Goal: Task Accomplishment & Management: Use online tool/utility

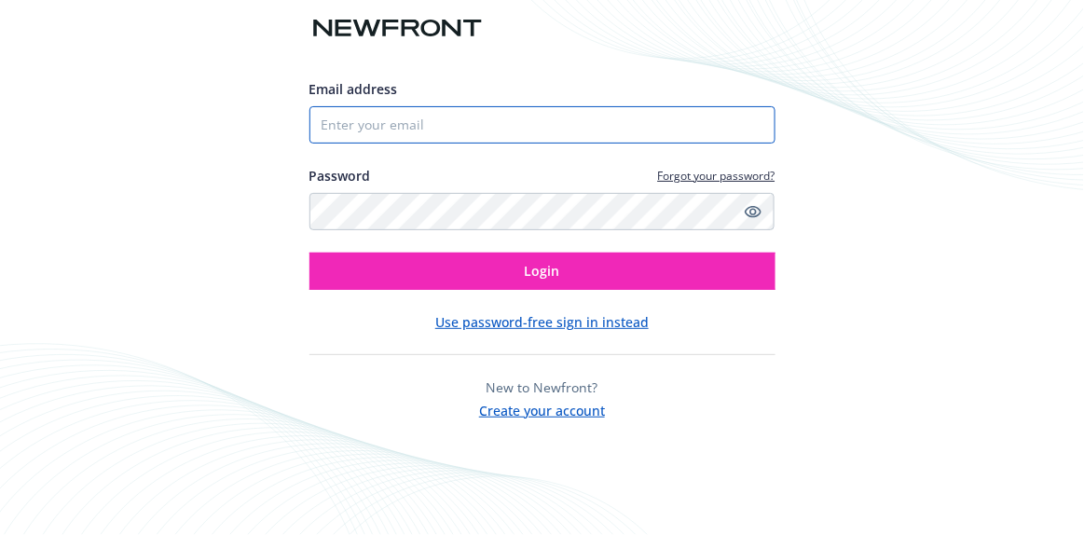
click at [444, 135] on input "Email address" at bounding box center [543, 124] width 466 height 37
type input "[EMAIL_ADDRESS][DOMAIN_NAME]"
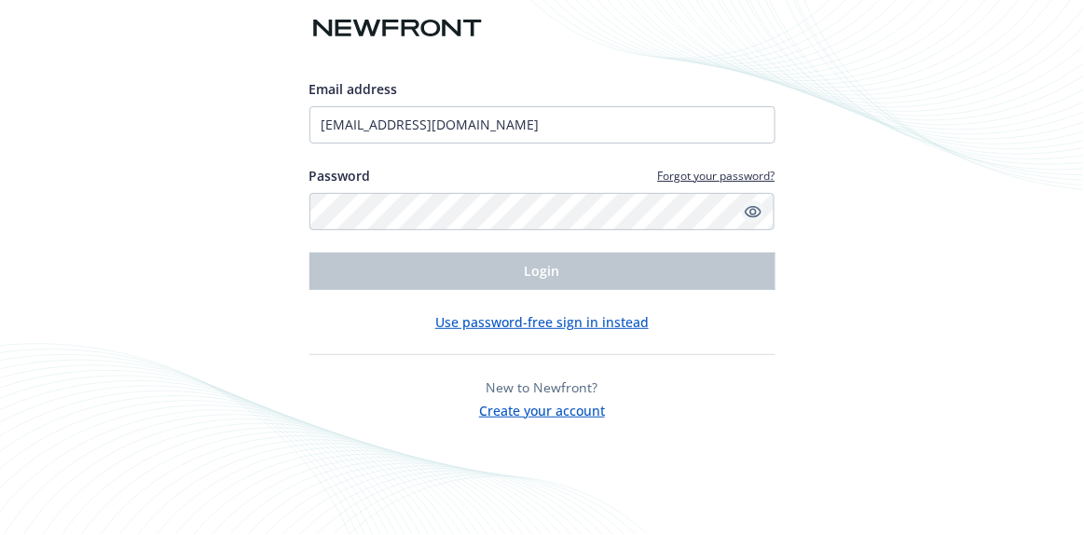
click at [745, 211] on icon "Show password" at bounding box center [753, 211] width 17 height 17
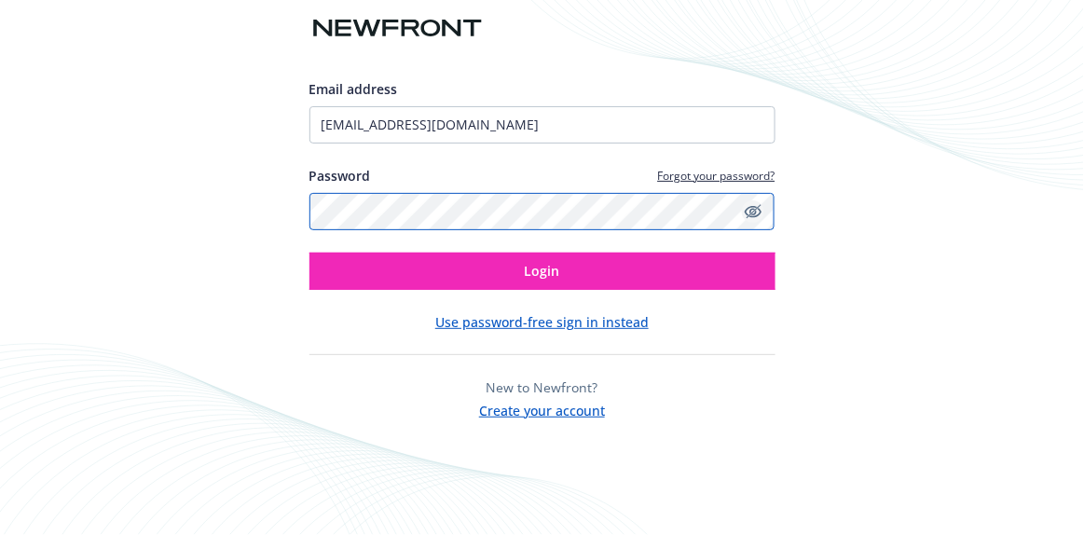
click at [310, 253] on button "Login" at bounding box center [543, 271] width 466 height 37
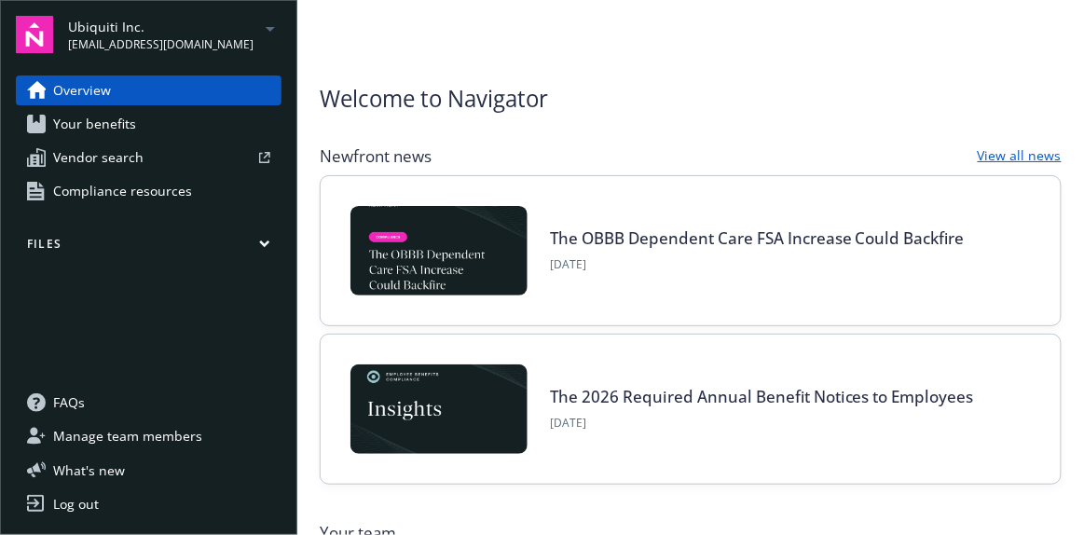
click at [234, 45] on div "Ubiquiti Inc. [EMAIL_ADDRESS][DOMAIN_NAME]" at bounding box center [174, 35] width 213 height 36
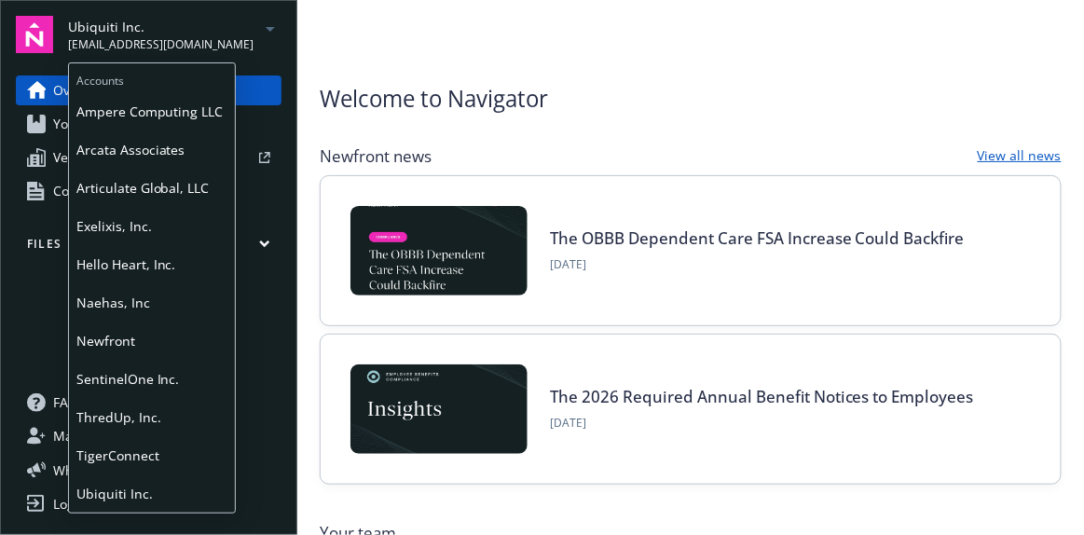
click at [193, 197] on span "Articulate Global, LLC" at bounding box center [151, 188] width 151 height 38
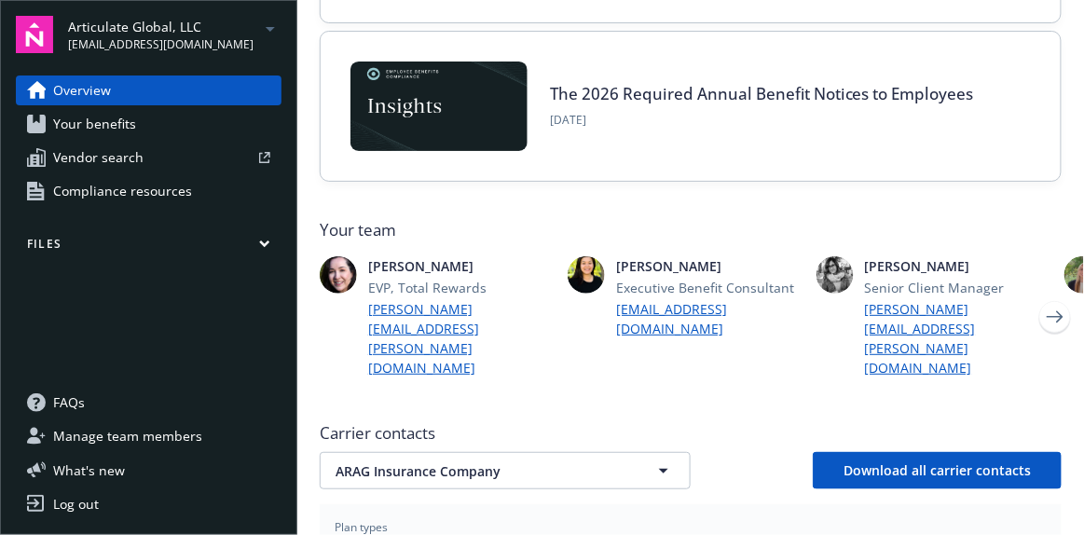
scroll to position [528, 0]
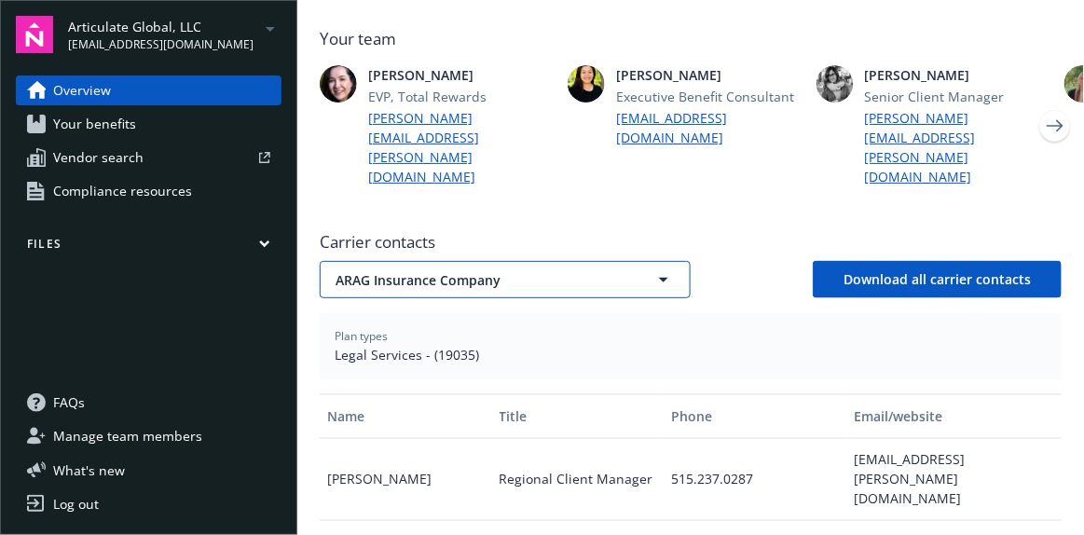
click at [653, 261] on button "ARAG Insurance Company" at bounding box center [505, 279] width 371 height 37
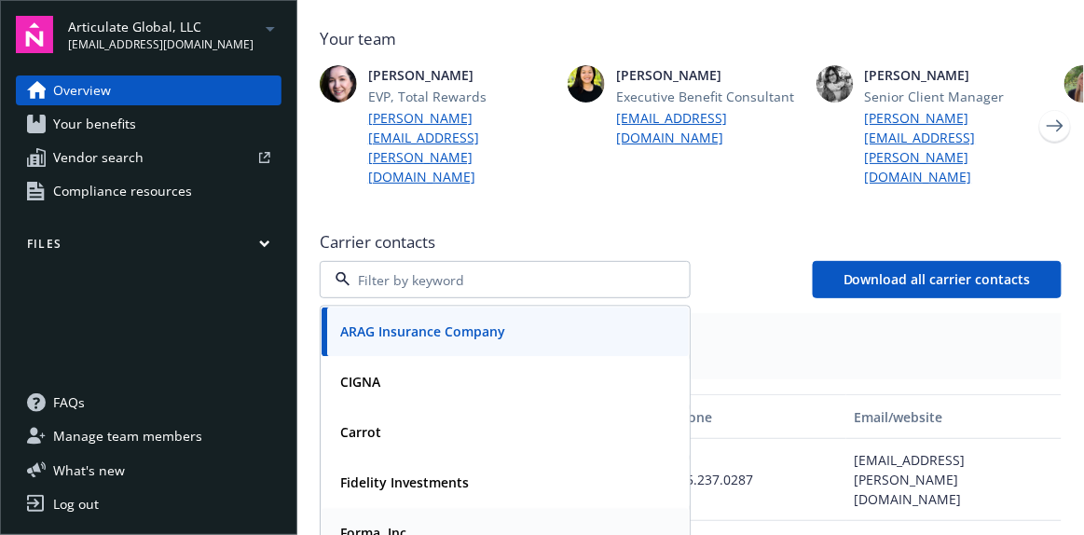
scroll to position [52, 0]
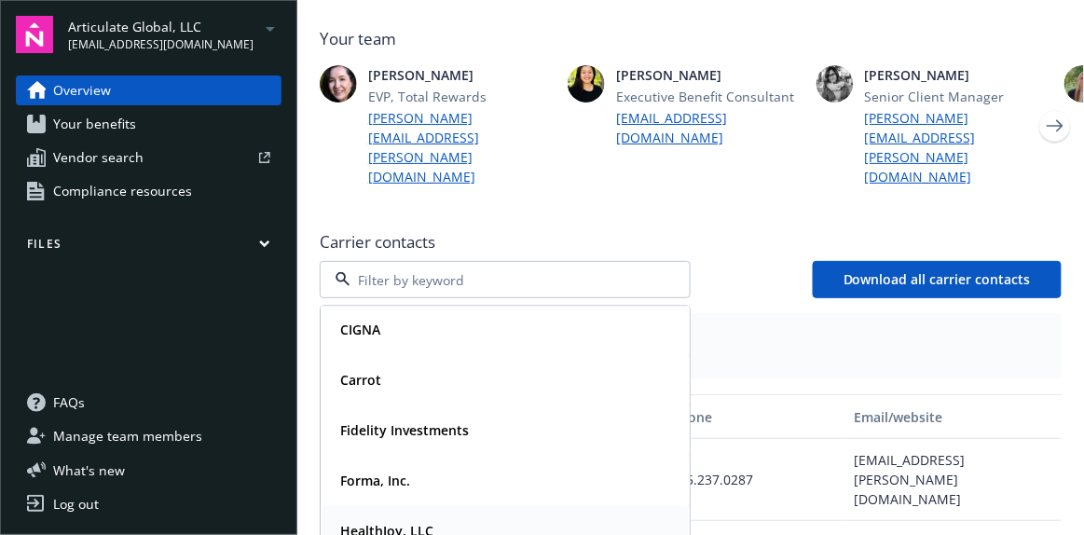
click at [516, 518] on div "HealthJoy, LLC" at bounding box center [505, 531] width 345 height 27
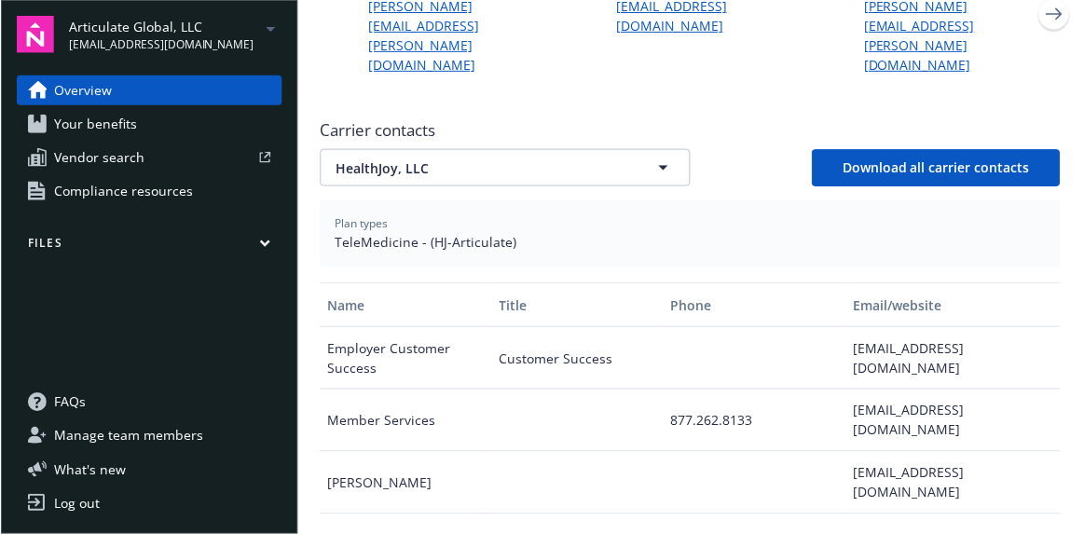
scroll to position [640, 0]
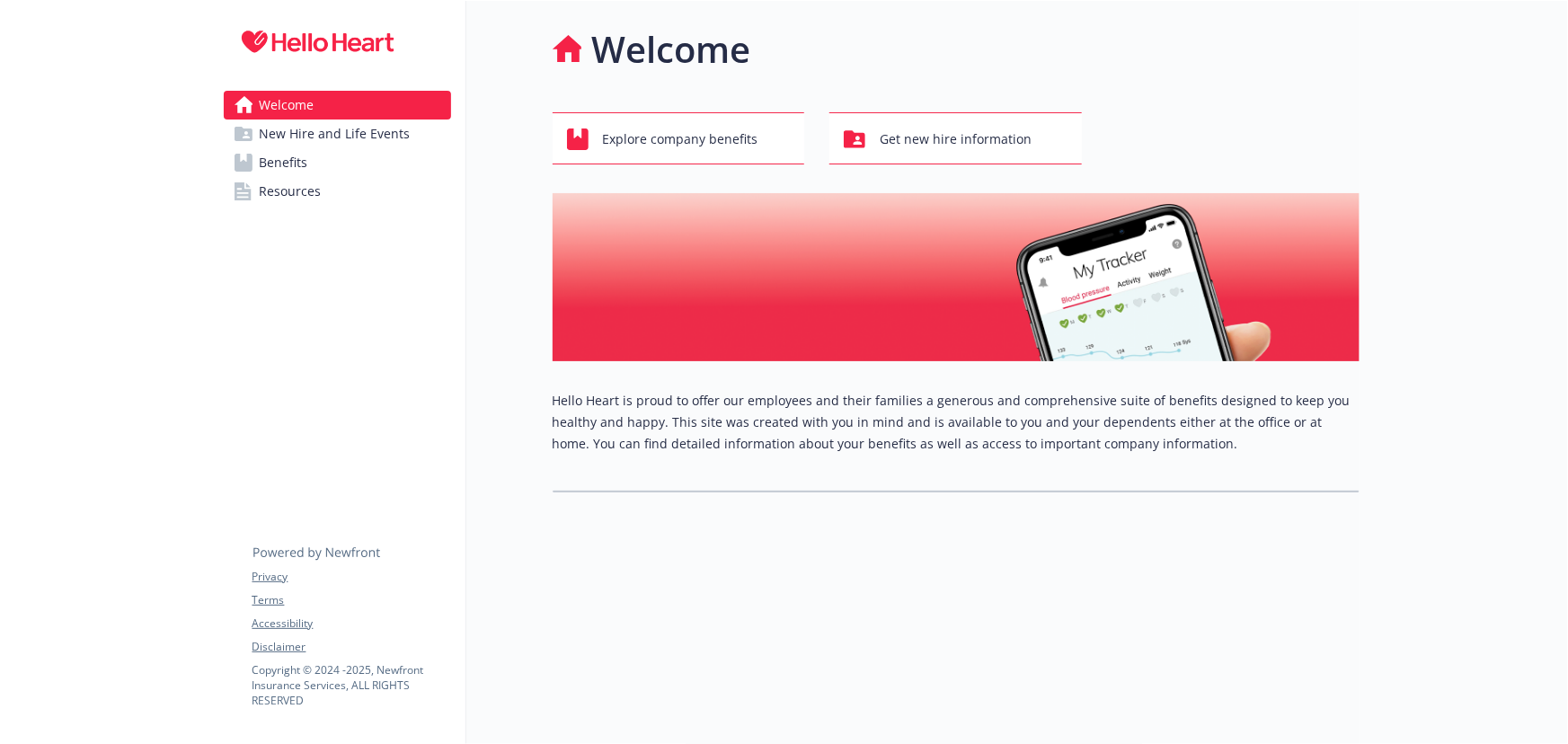
click at [341, 152] on link "Benefits" at bounding box center [337, 163] width 227 height 29
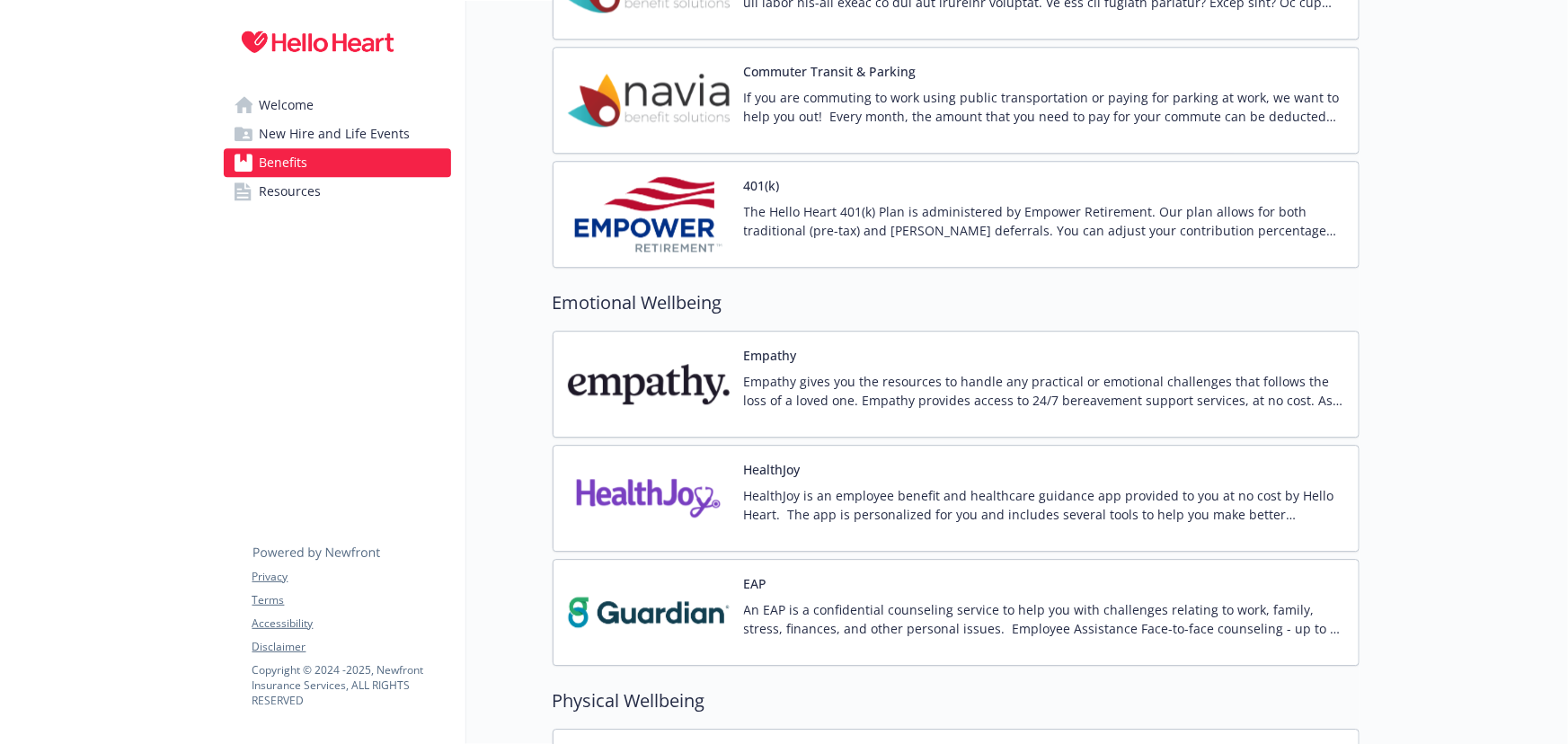
click at [983, 520] on div "HealthJoy is an employee benefit and healthcare guidance app provided to you at…" at bounding box center [1044, 511] width 600 height 50
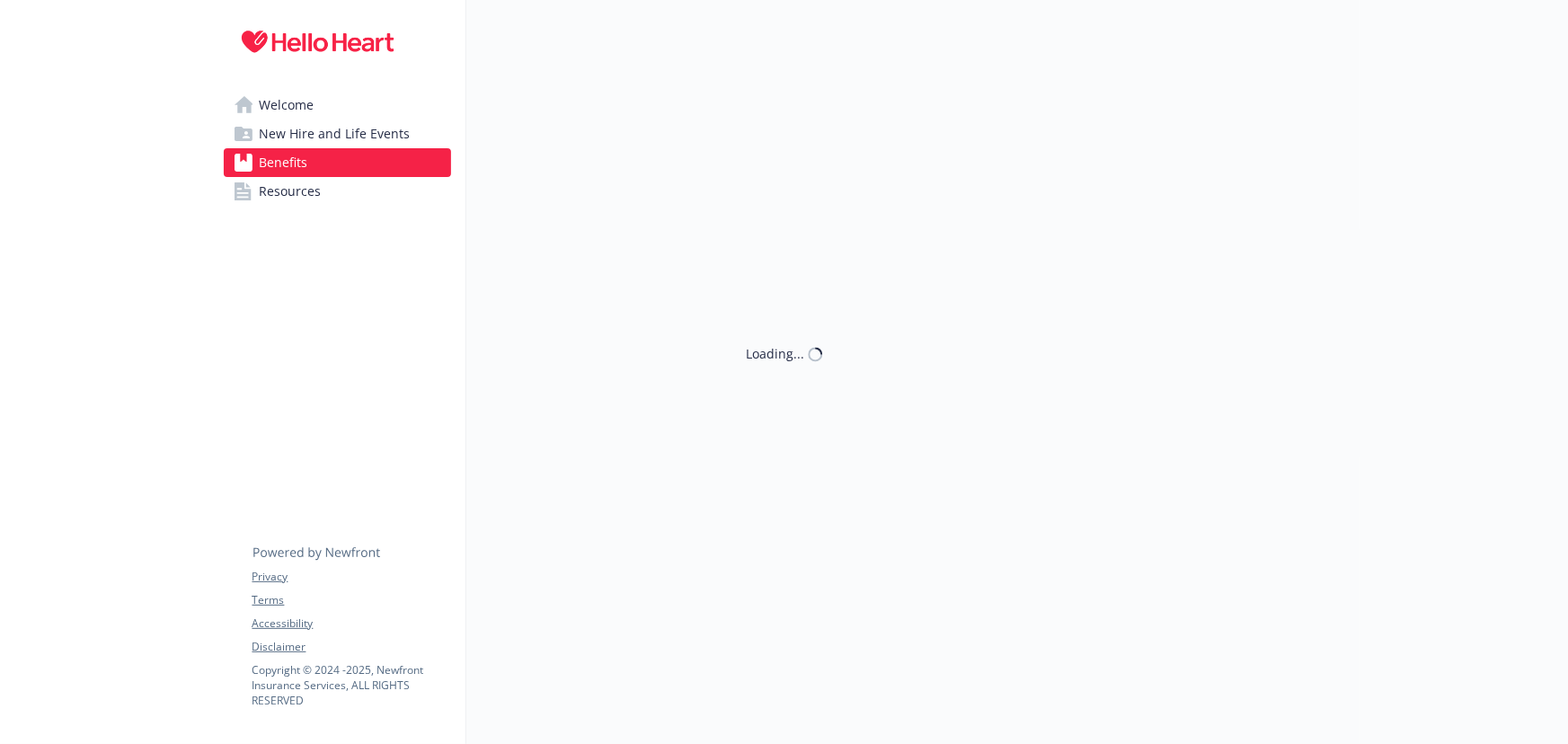
scroll to position [2369, 0]
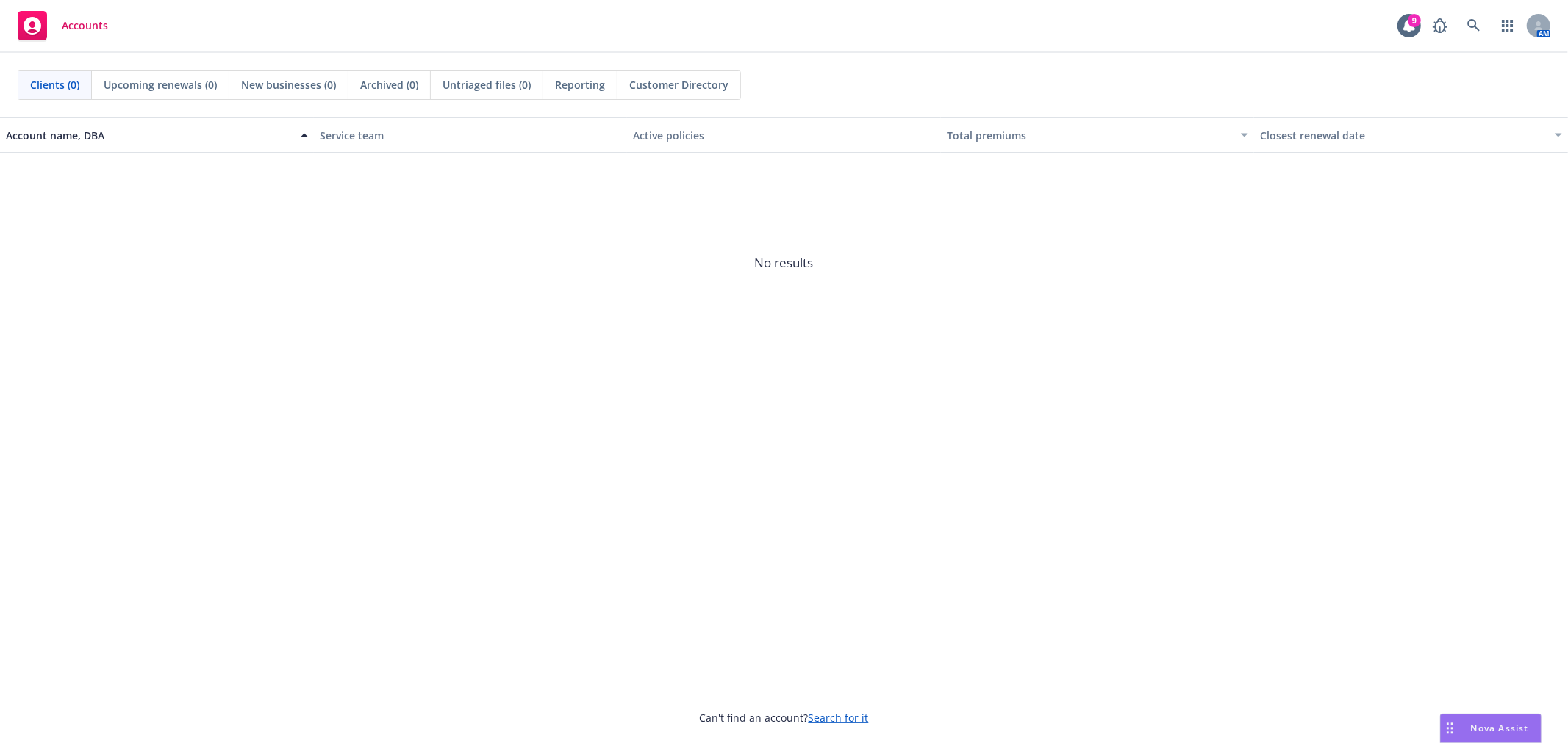
drag, startPoint x: 1504, startPoint y: 728, endPoint x: 1493, endPoint y: 654, distance: 74.8
click at [1504, 728] on span "Nova Assist" at bounding box center [1500, 728] width 58 height 13
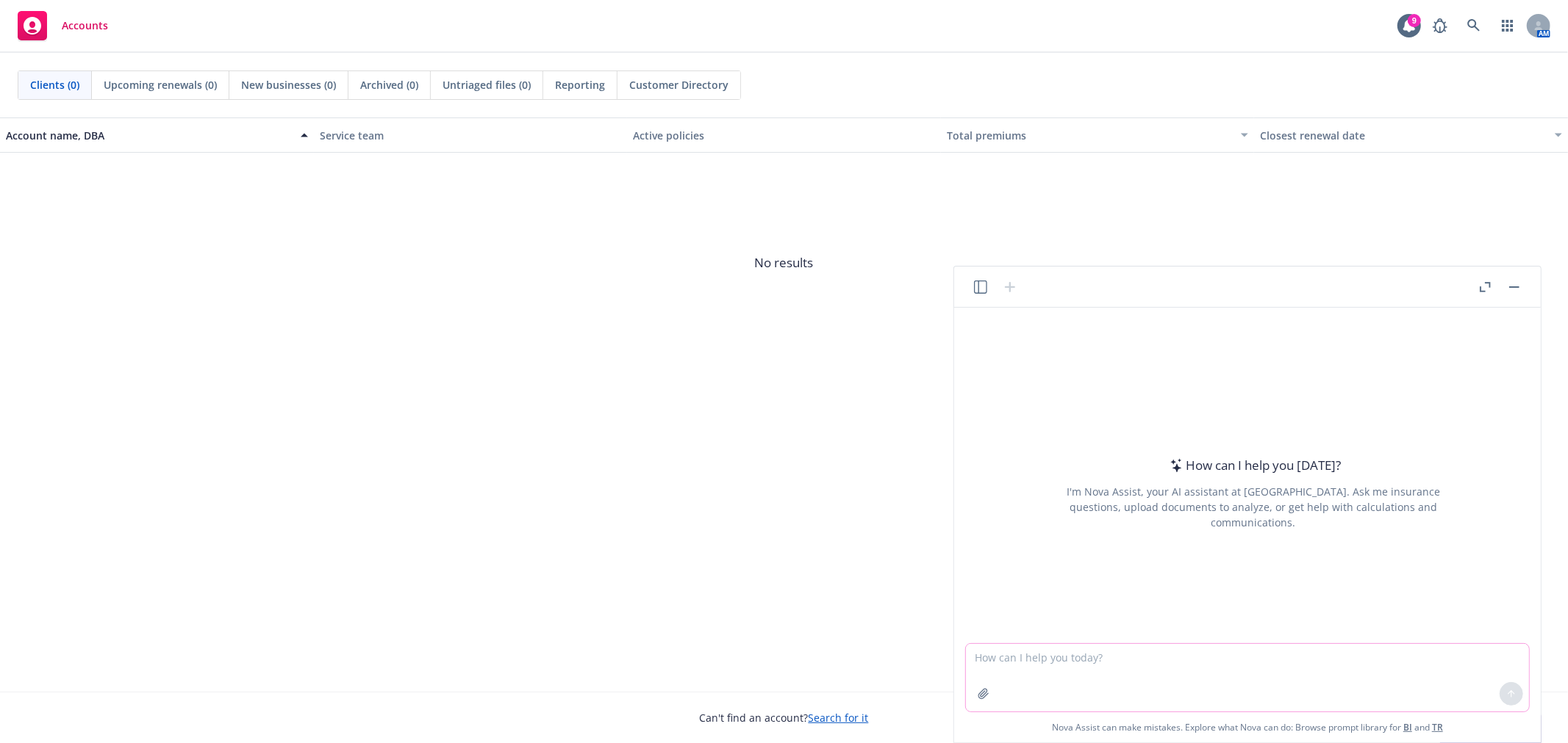
click at [1264, 696] on textarea at bounding box center [1247, 678] width 563 height 68
paste textarea "Hi Nancy and Tressa, Before I reach out to the carriers regarding OE file integ…"
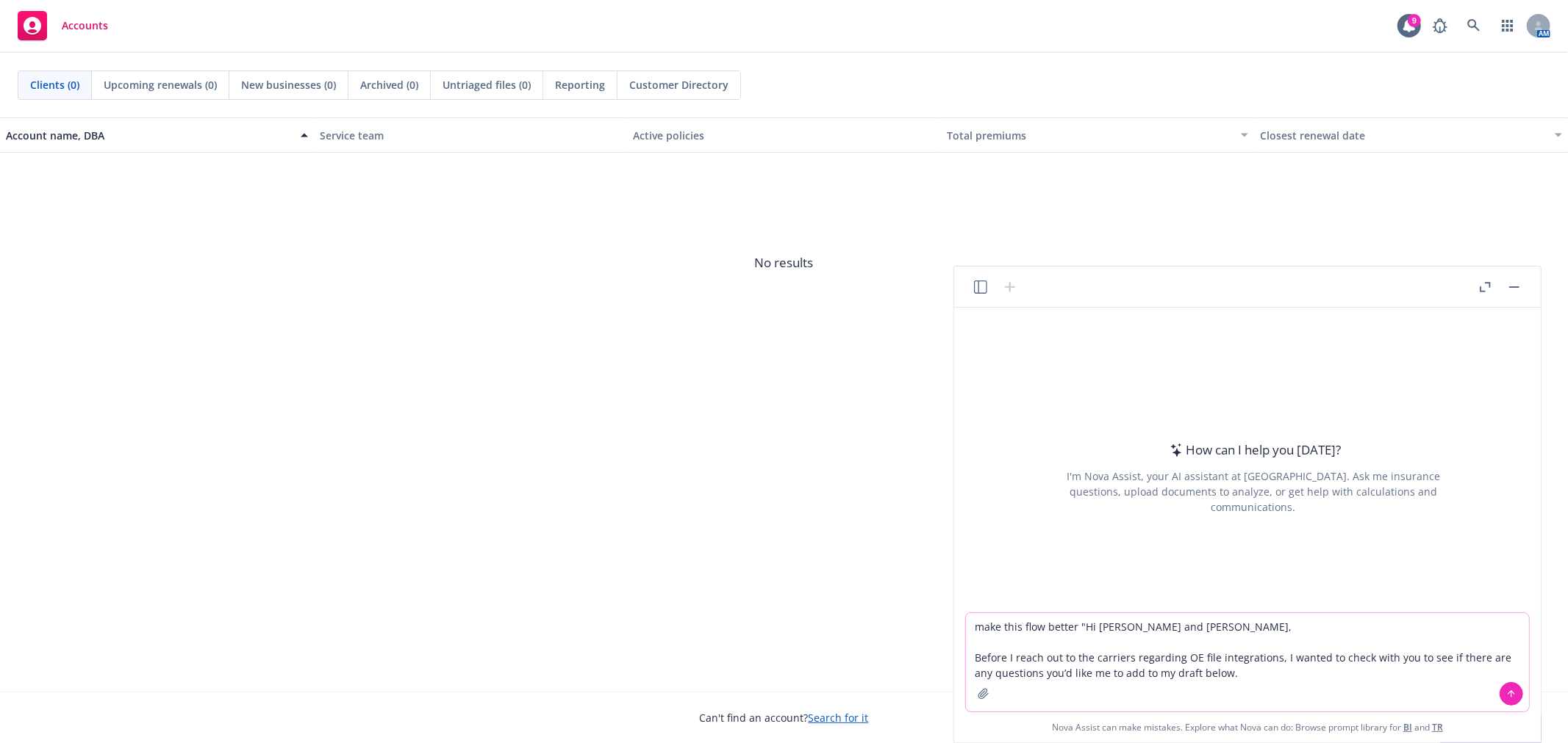
type textarea "make this flow better "Hi Nancy and Tressa, Before I reach out to the carriers …"
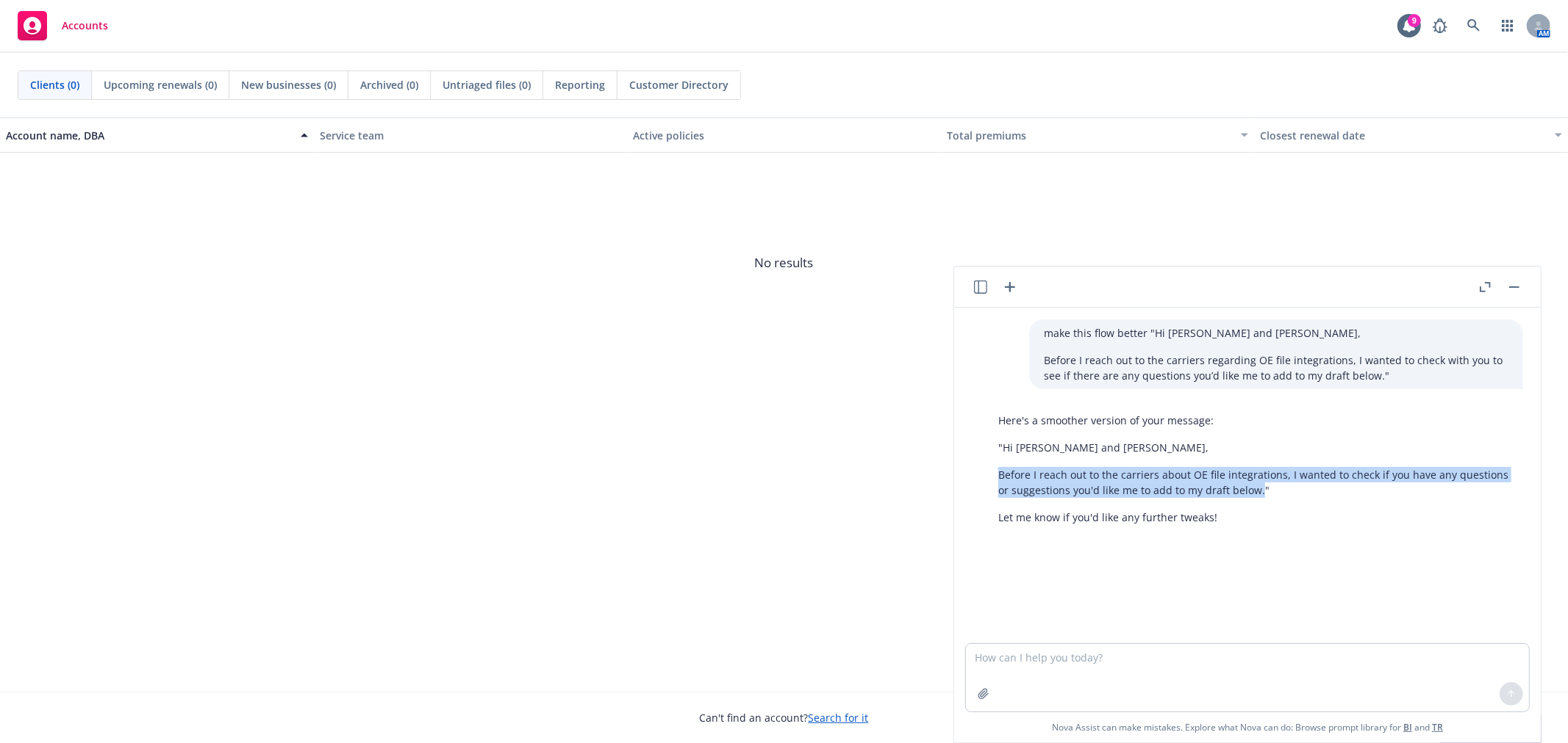
drag, startPoint x: 998, startPoint y: 466, endPoint x: 1258, endPoint y: 496, distance: 261.7
click at [1258, 496] on p "Before I reach out to the carriers about OE file integrations, I wanted to chec…" at bounding box center [1253, 482] width 510 height 31
copy p "Before I reach out to the carriers about OE file integrations, I wanted to chec…"
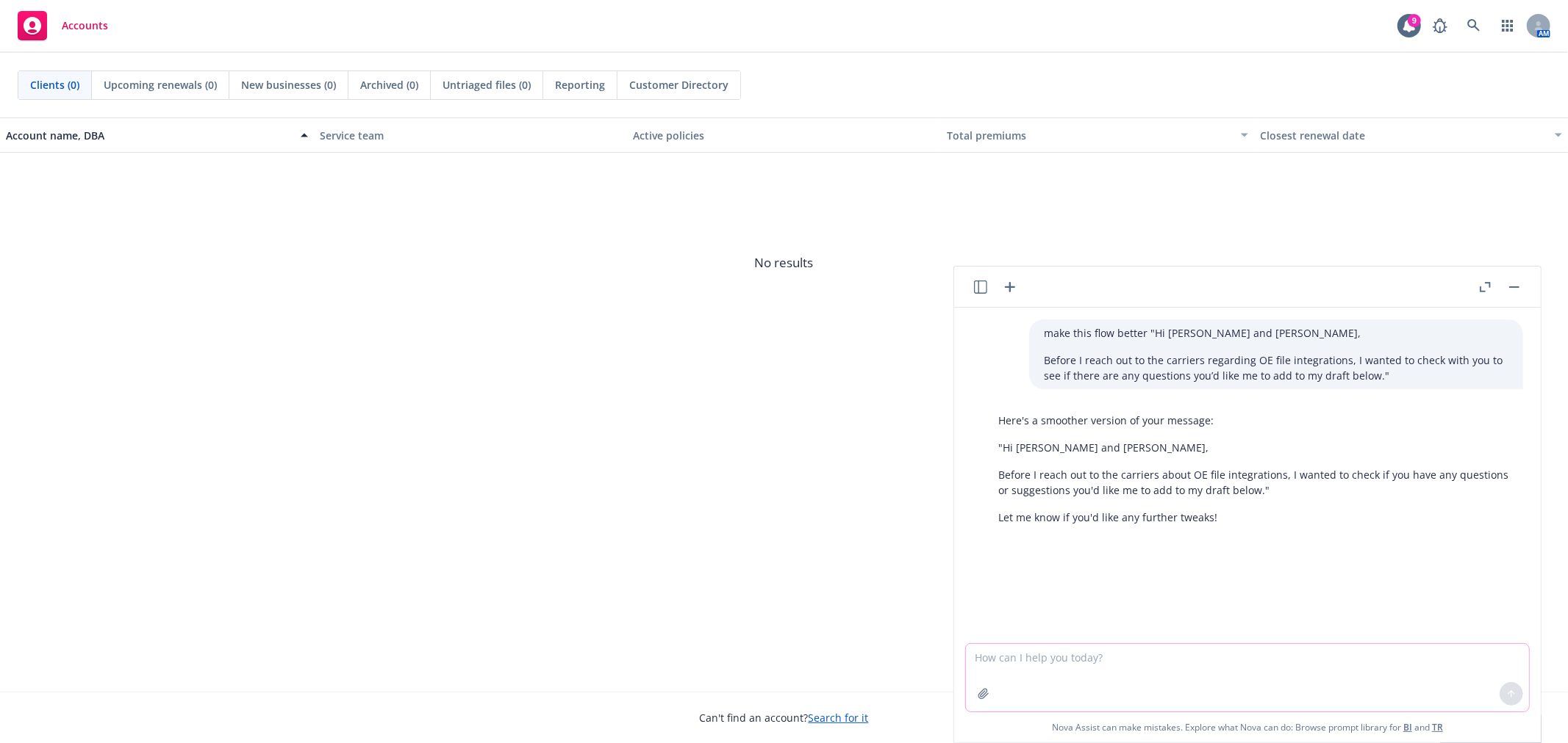
click at [1339, 696] on textarea at bounding box center [1247, 678] width 563 height 68
type textarea "can you mention that these are the same questions as last year"
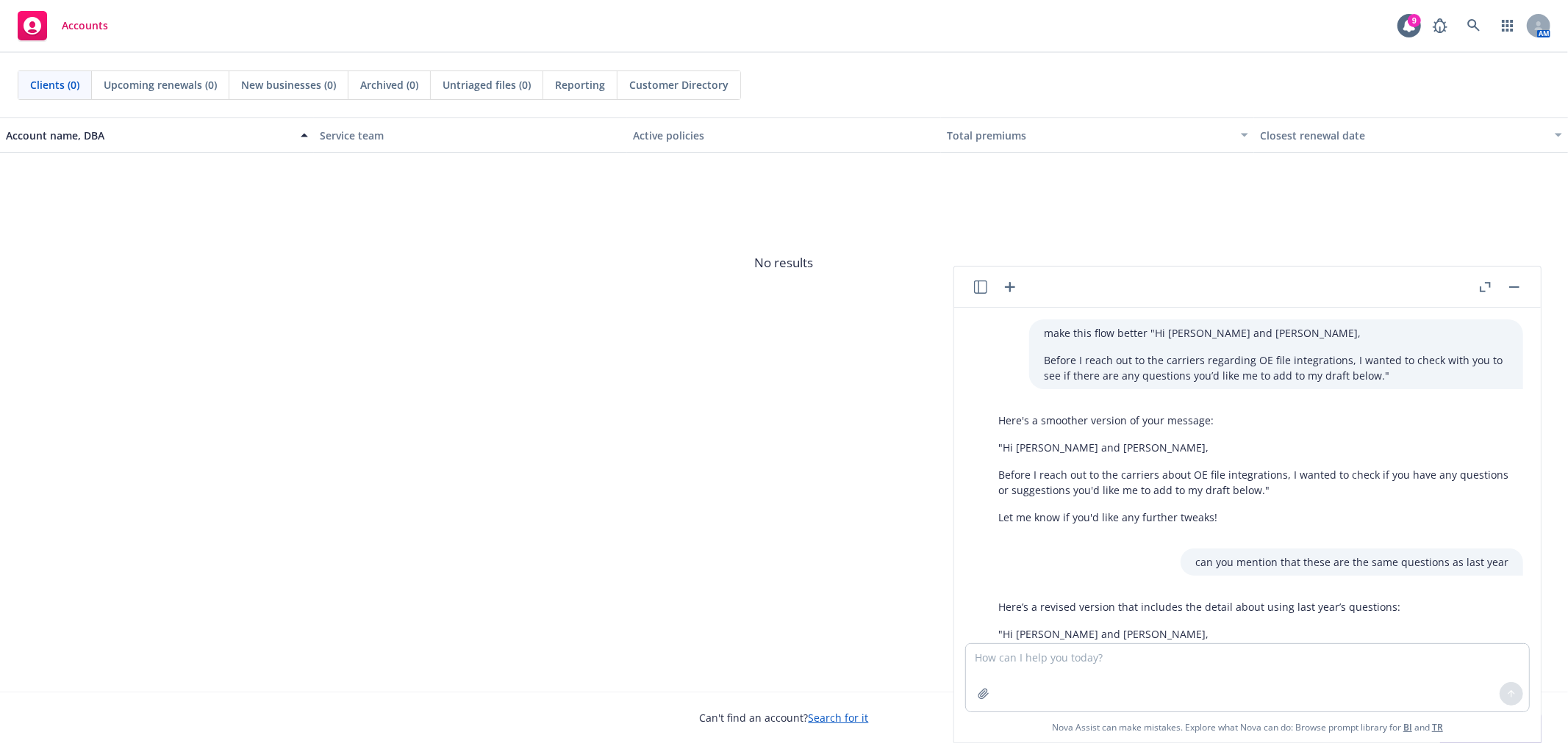
scroll to position [124, 0]
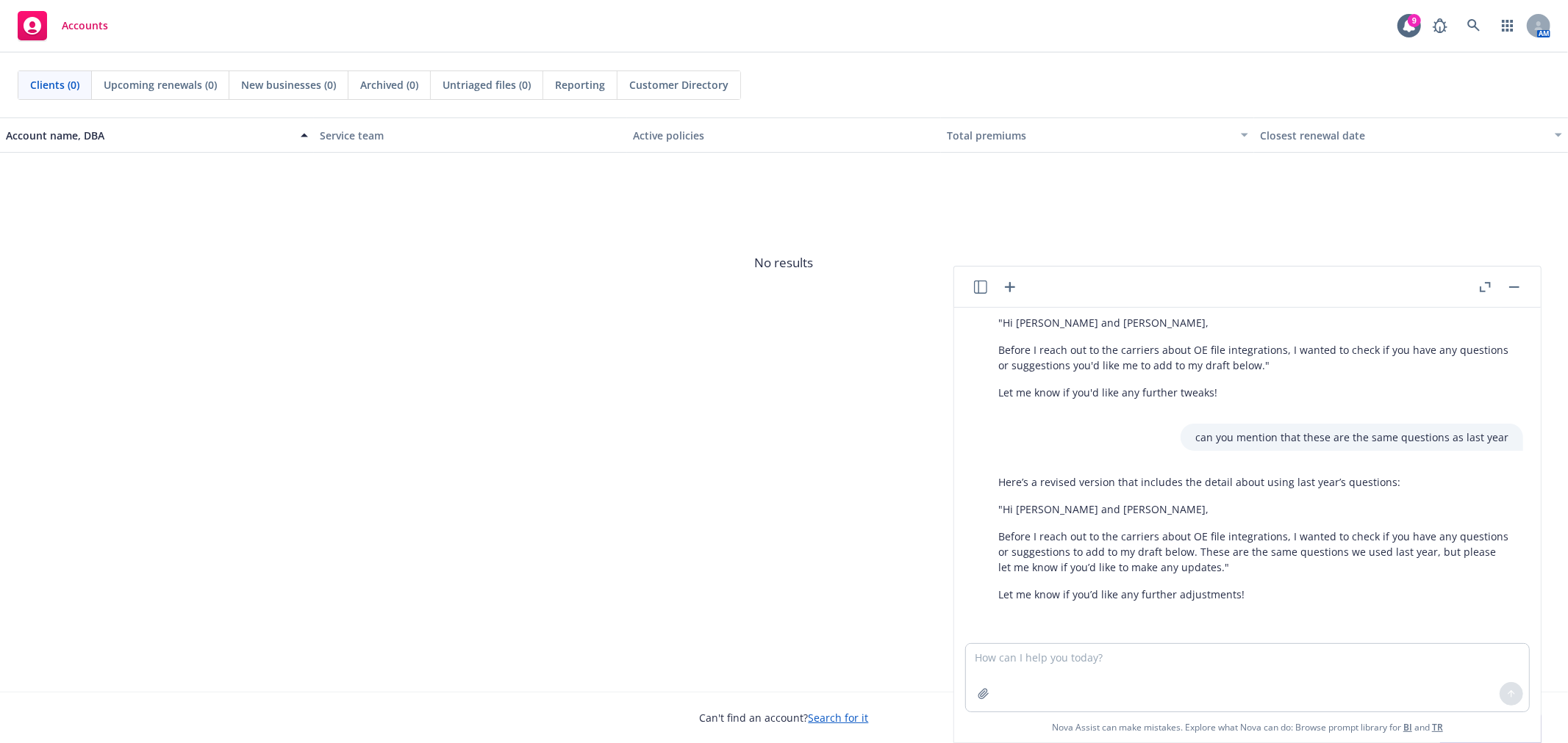
click at [1001, 537] on p "Before I reach out to the carriers about OE file integrations, I wanted to chec…" at bounding box center [1253, 552] width 510 height 46
click at [996, 537] on div "Here’s a revised version that includes the detail about using last year’s quest…" at bounding box center [1253, 538] width 539 height 139
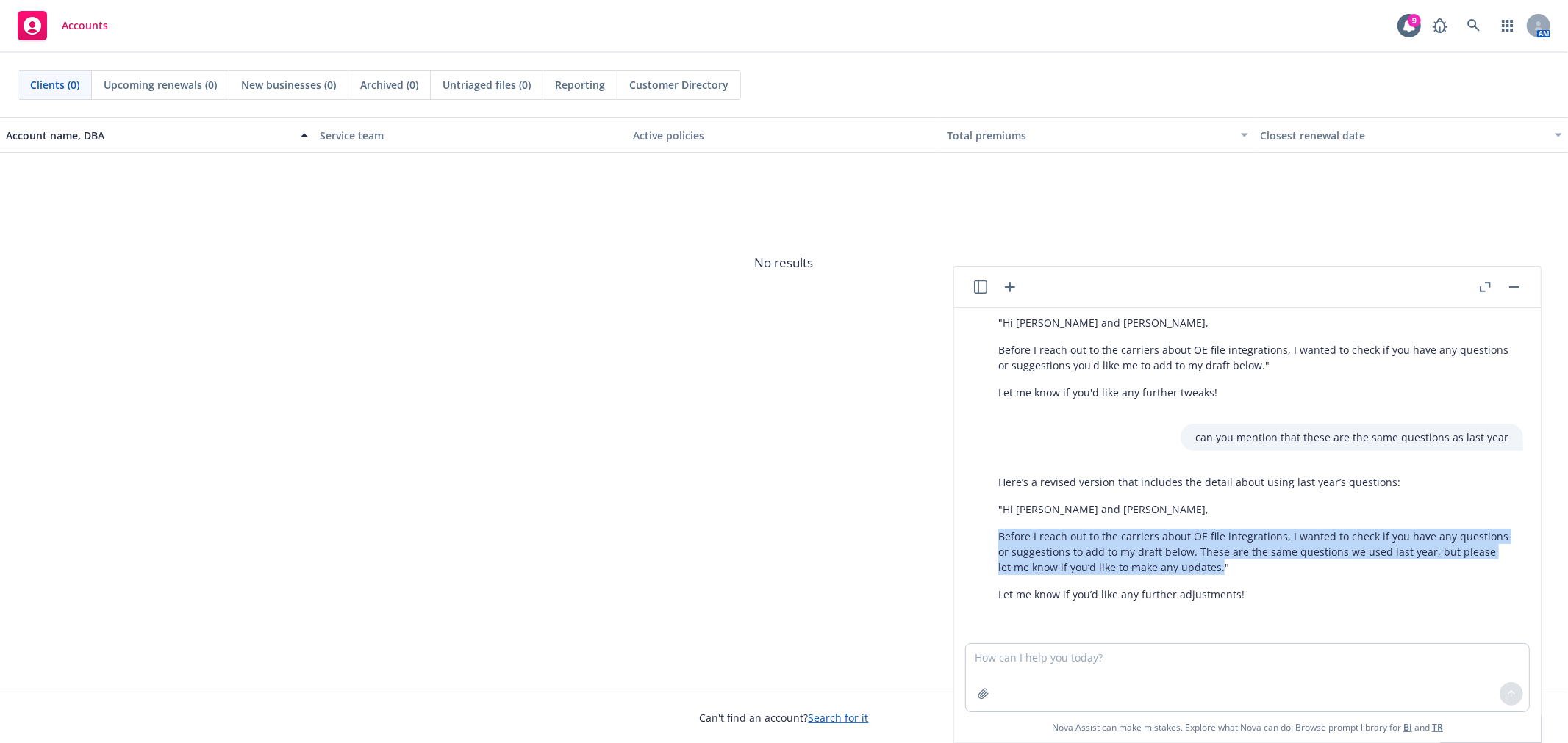
drag, startPoint x: 994, startPoint y: 534, endPoint x: 1203, endPoint y: 575, distance: 213.0
click at [1203, 575] on div "Here’s a revised version that includes the detail about using last year’s quest…" at bounding box center [1253, 538] width 539 height 139
copy p "Before I reach out to the carriers about OE file integrations, I wanted to chec…"
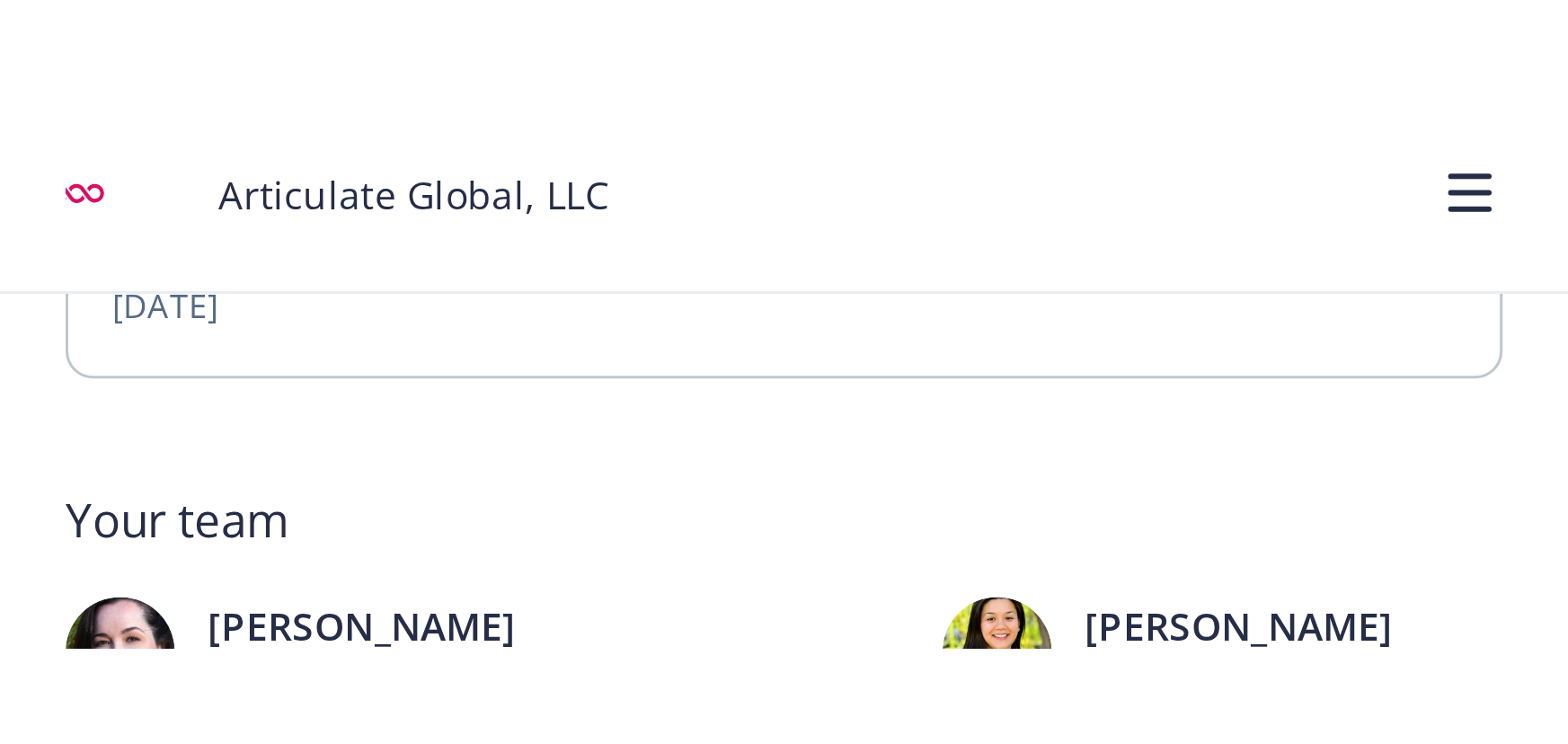
scroll to position [585, 0]
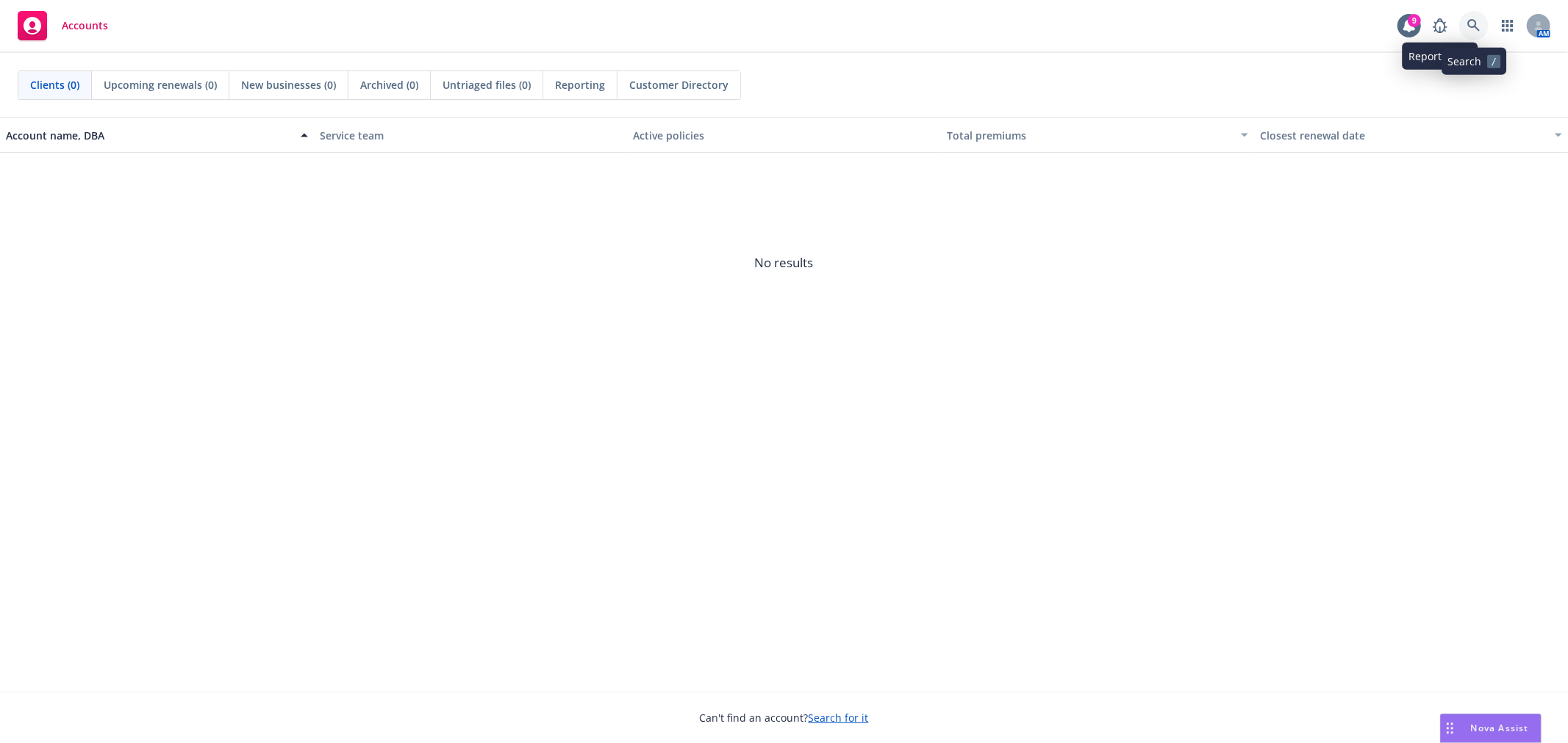
click at [1475, 27] on icon at bounding box center [1473, 25] width 13 height 13
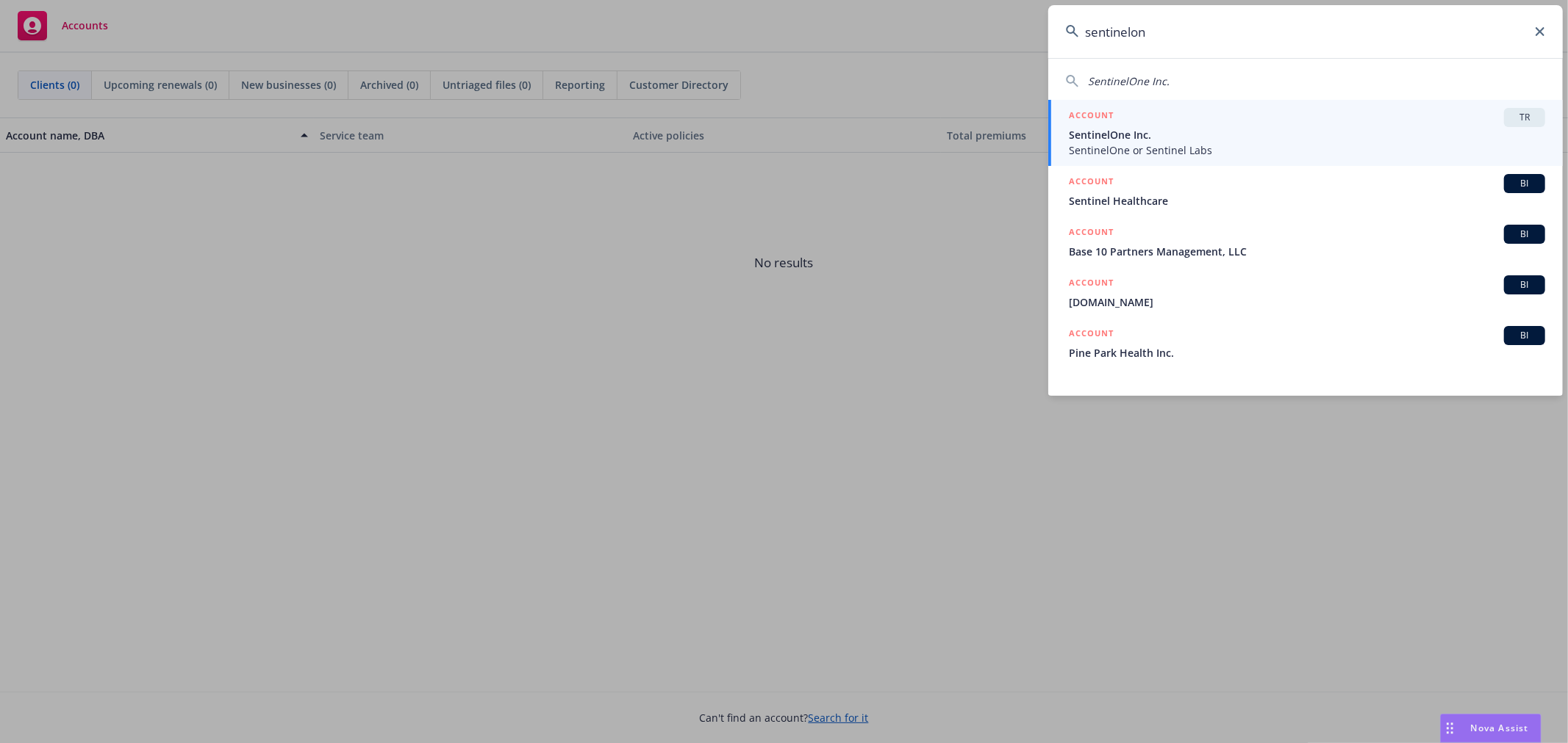
type input "sentinelon"
click at [1181, 129] on span "SentinelOne Inc." at bounding box center [1307, 135] width 476 height 16
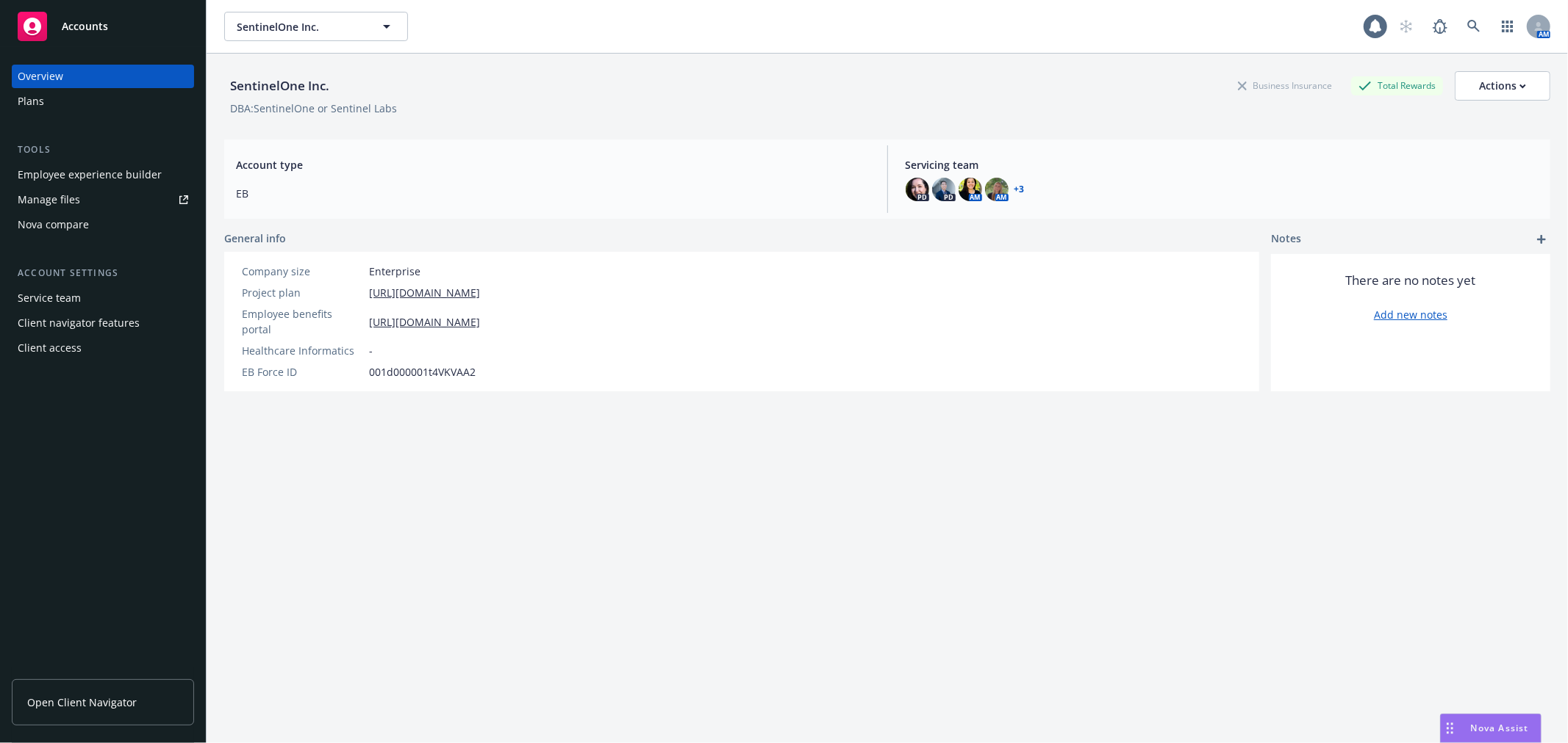
click at [81, 202] on link "Manage files" at bounding box center [102, 200] width 182 height 24
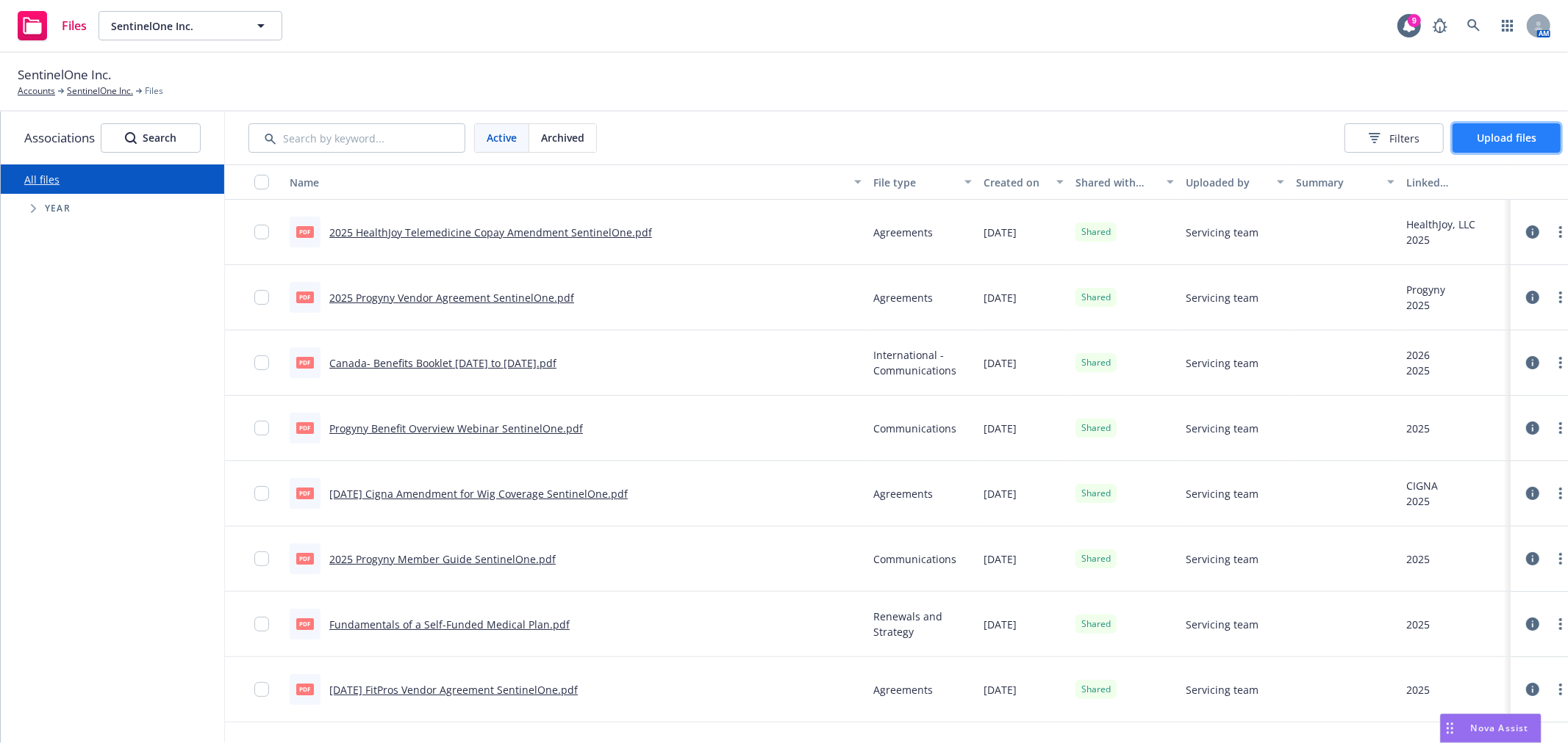
click at [1536, 131] on span "Upload files" at bounding box center [1507, 138] width 60 height 14
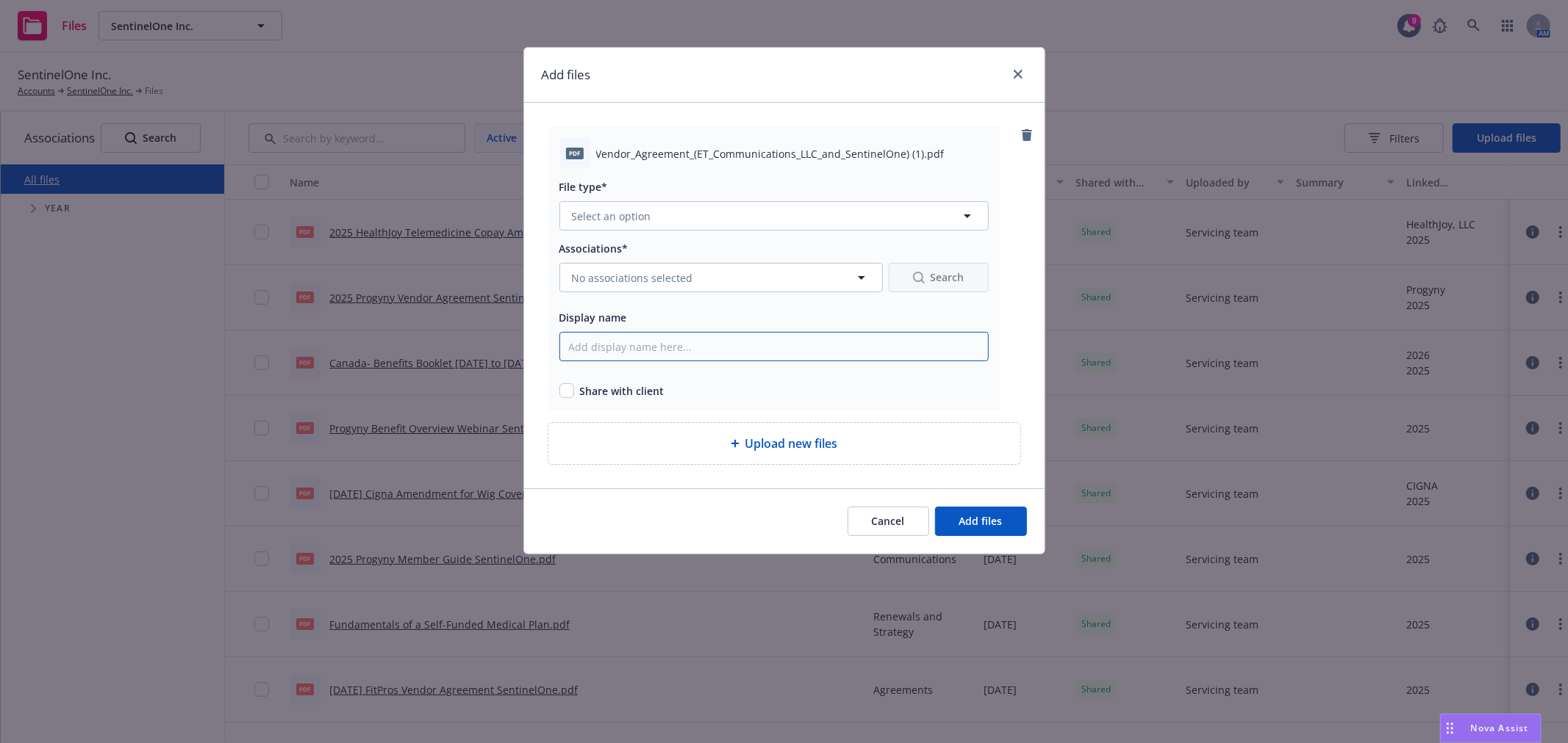
click at [623, 341] on input "Display name" at bounding box center [773, 346] width 429 height 29
paste input "[DATE] ET Communications [PERSON_NAME] Agreement SentinelOne"
type input "[DATE] ET Communications [PERSON_NAME] Agreement SentinelOne"
drag, startPoint x: 570, startPoint y: 396, endPoint x: 613, endPoint y: 329, distance: 79.6
click at [571, 394] on input "checkbox" at bounding box center [566, 391] width 15 height 15
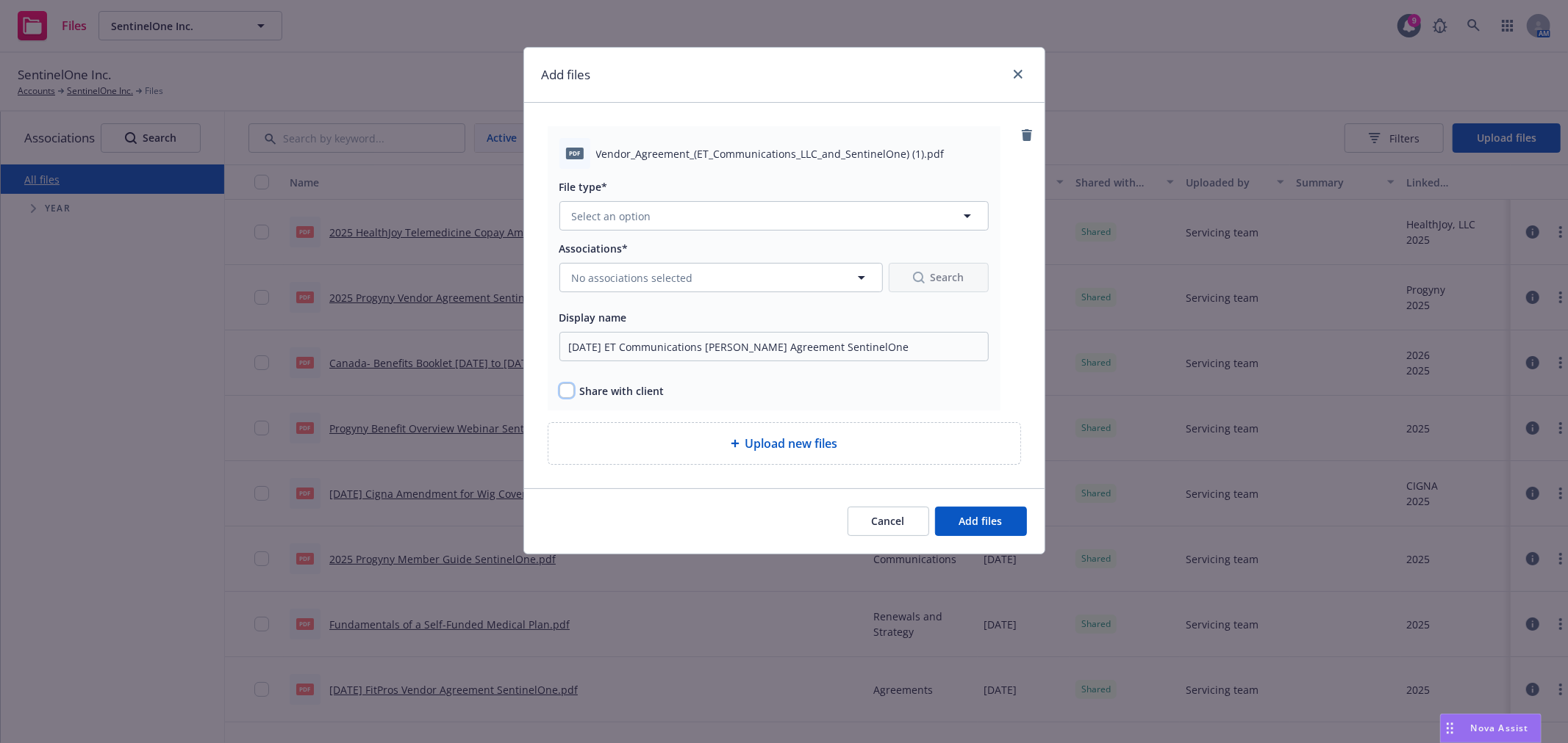
checkbox input "true"
click at [642, 281] on span "No associations selected" at bounding box center [632, 278] width 121 height 16
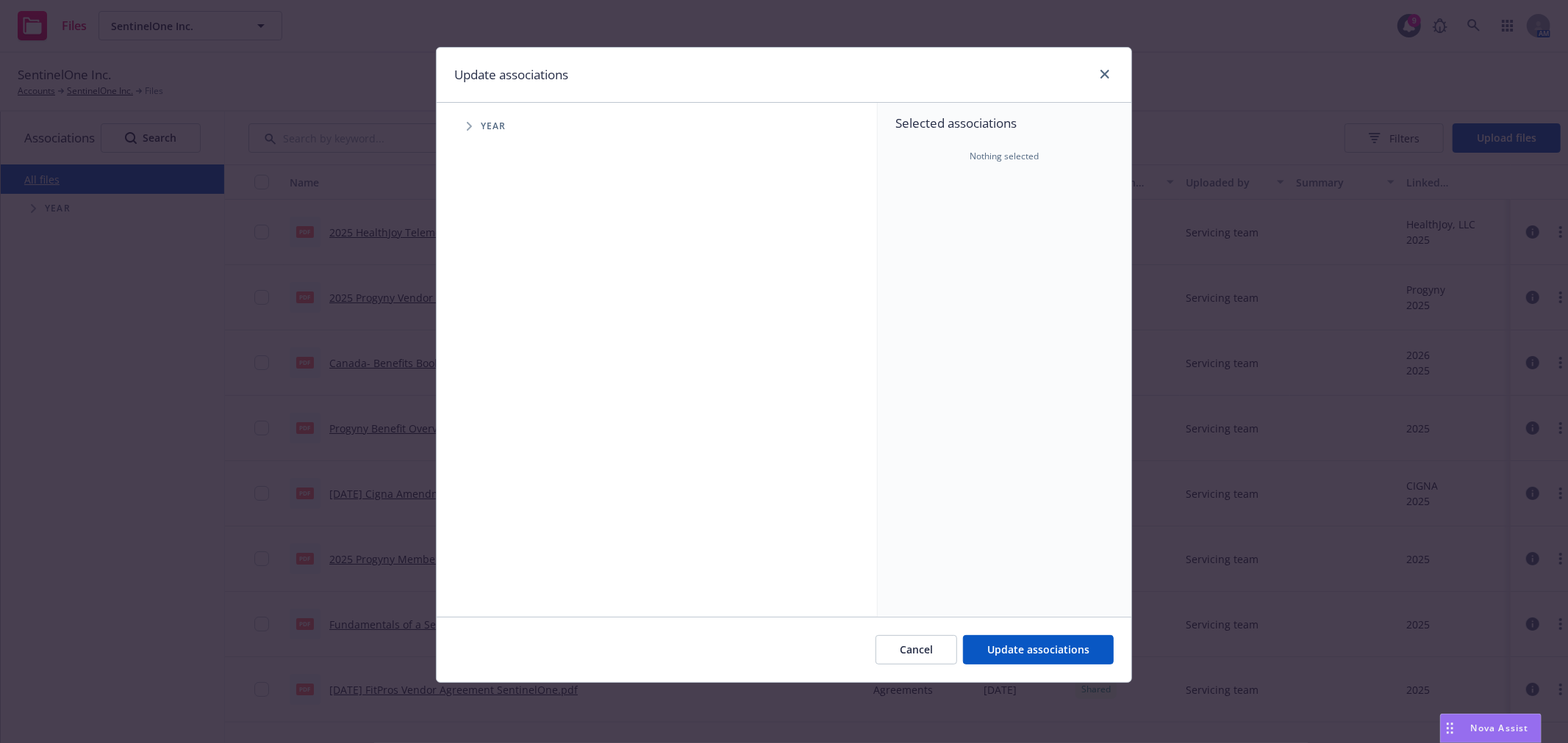
click at [474, 124] on span "Tree Example" at bounding box center [469, 126] width 24 height 24
click at [504, 326] on input "Tree Example" at bounding box center [506, 327] width 15 height 15
checkbox input "true"
click at [485, 331] on icon "Tree Example" at bounding box center [487, 327] width 6 height 9
drag, startPoint x: 508, startPoint y: 358, endPoint x: 519, endPoint y: 354, distance: 11.7
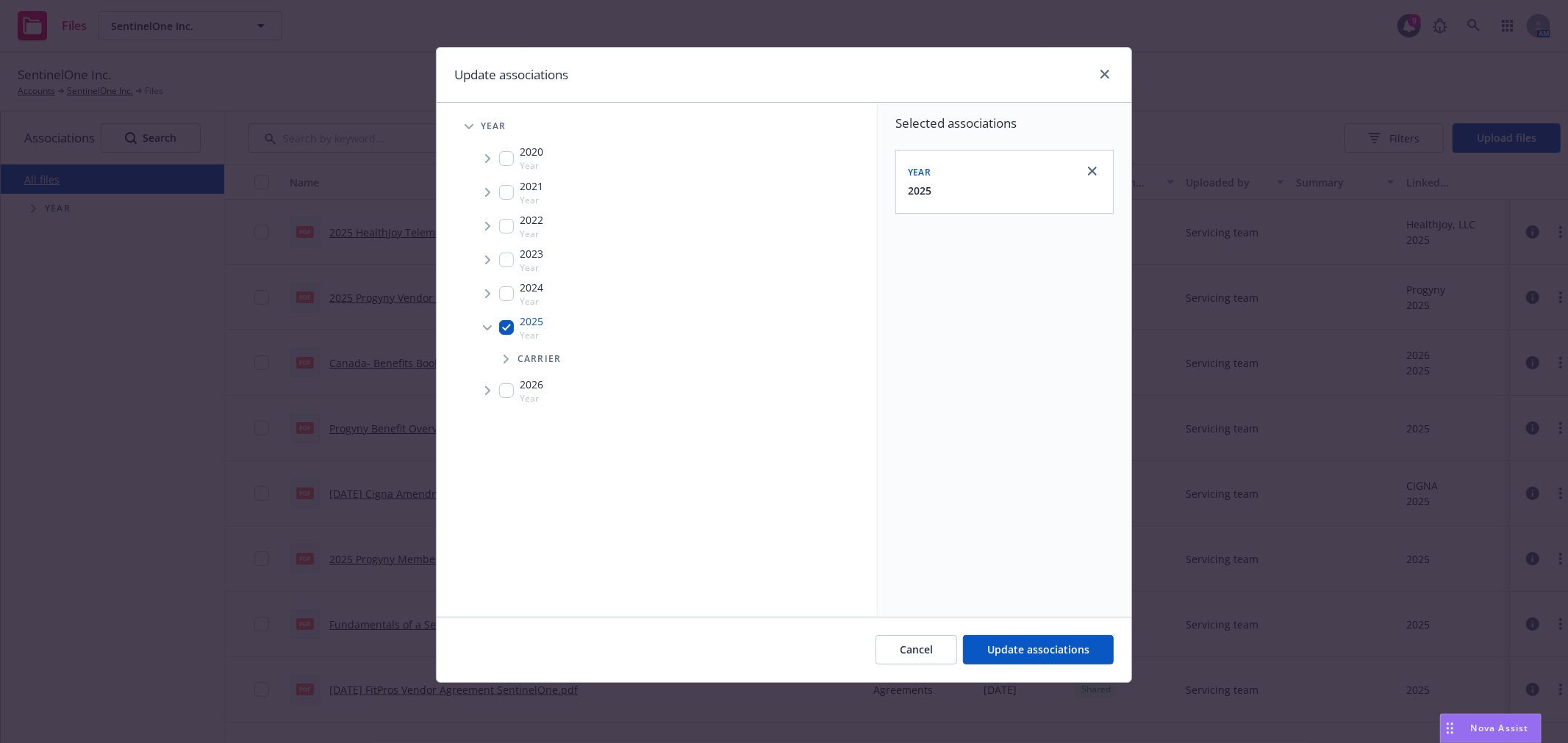
click at [509, 358] on span "Tree Example" at bounding box center [506, 359] width 24 height 24
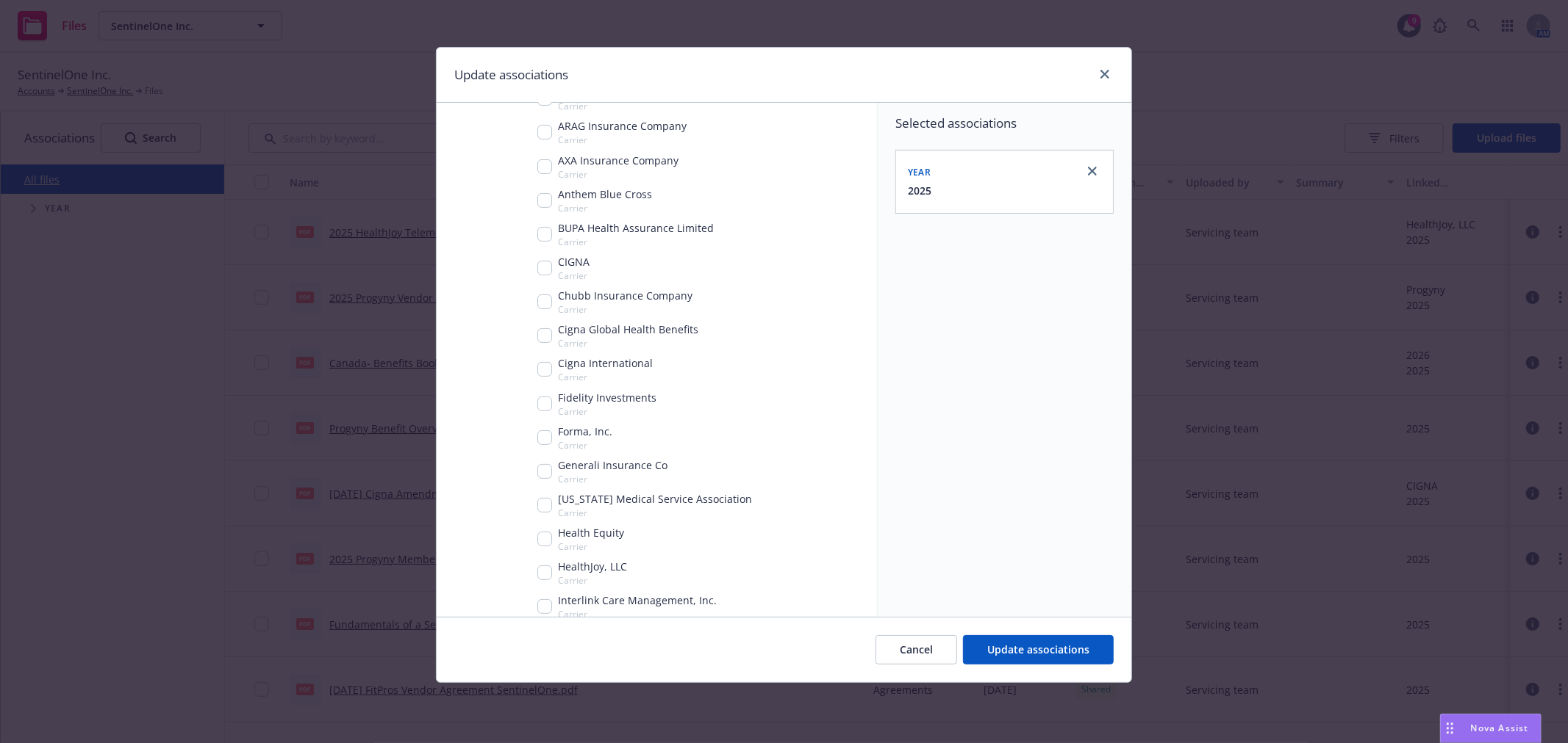
scroll to position [216, 0]
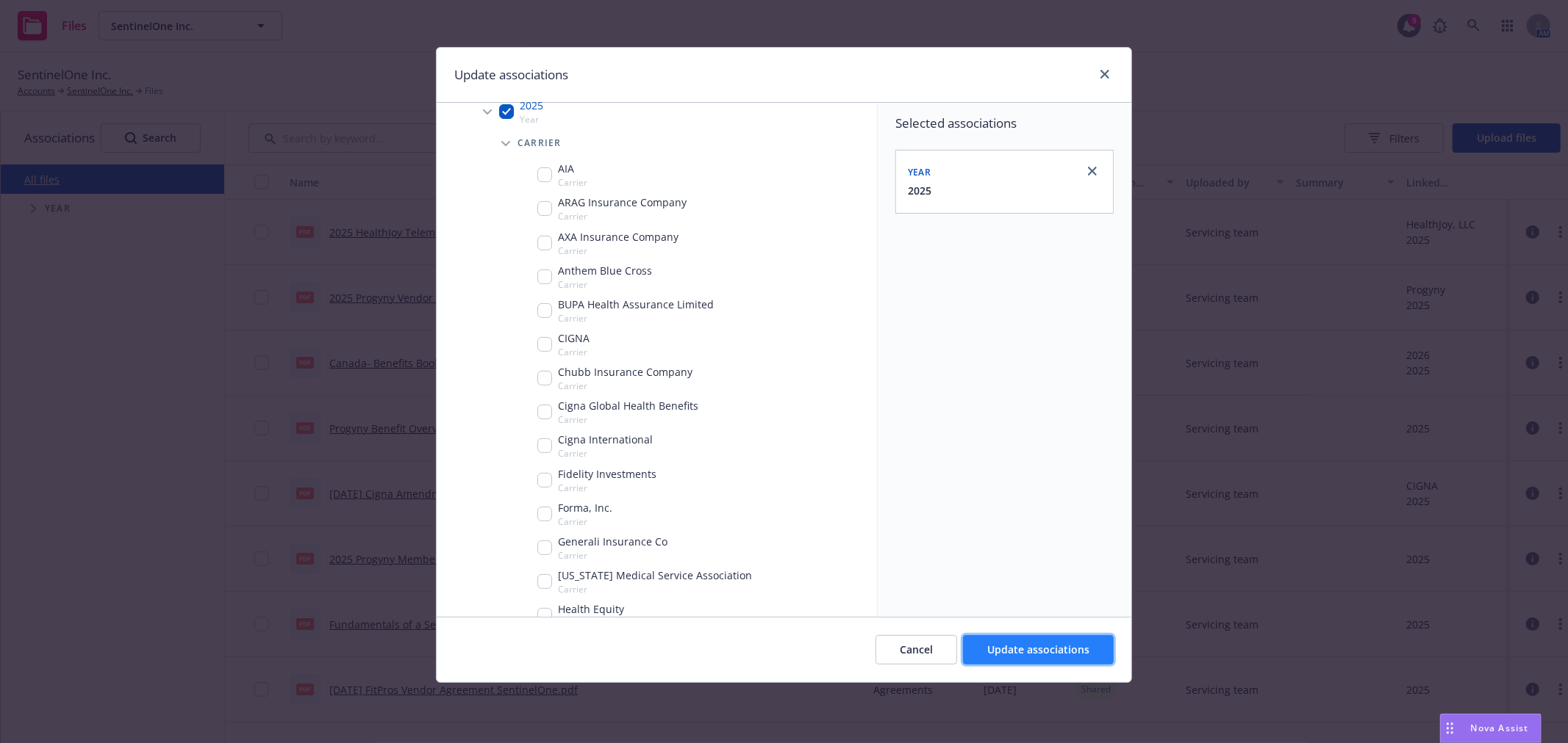
click at [1075, 656] on span "Update associations" at bounding box center [1038, 650] width 102 height 14
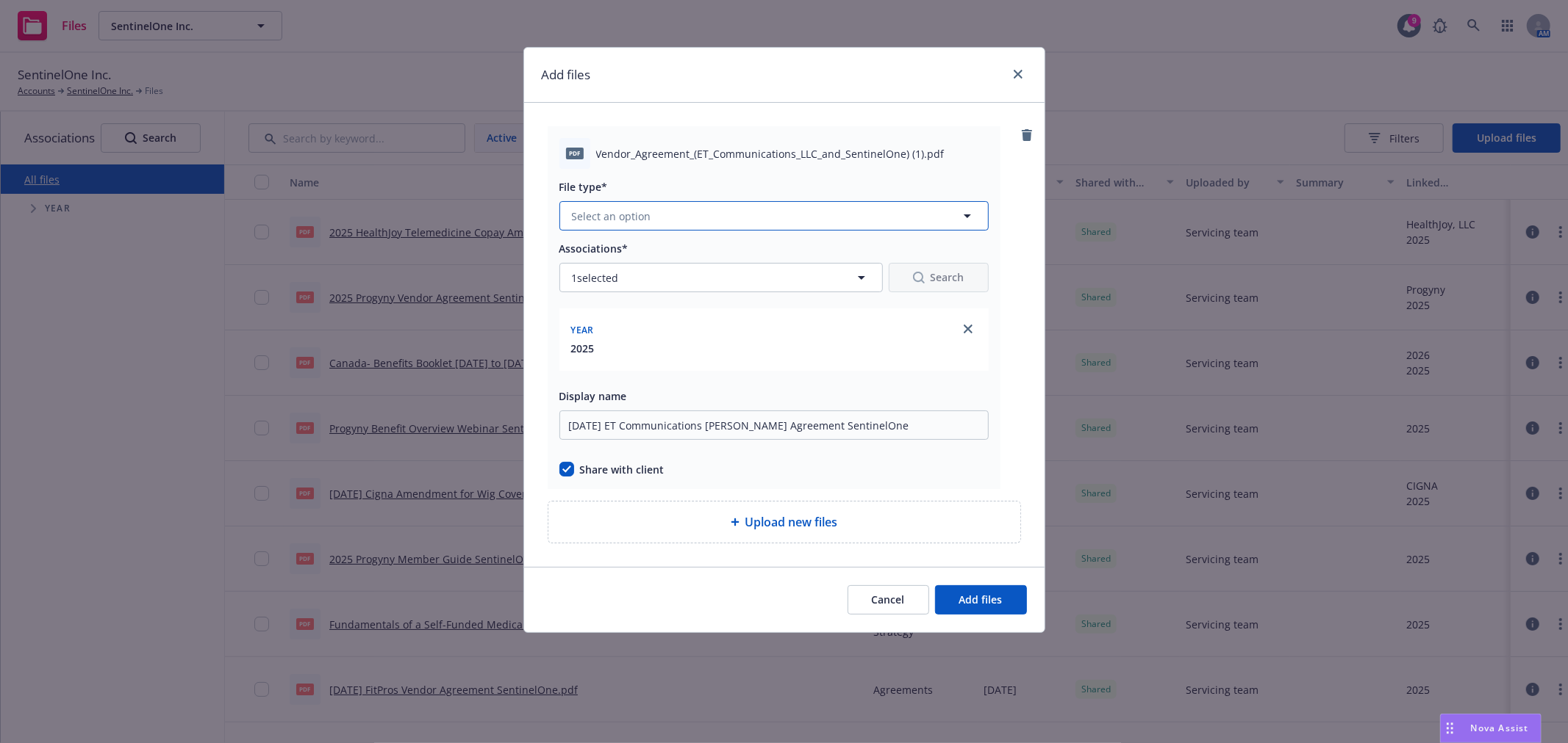
click at [673, 202] on button "Select an option" at bounding box center [773, 215] width 429 height 29
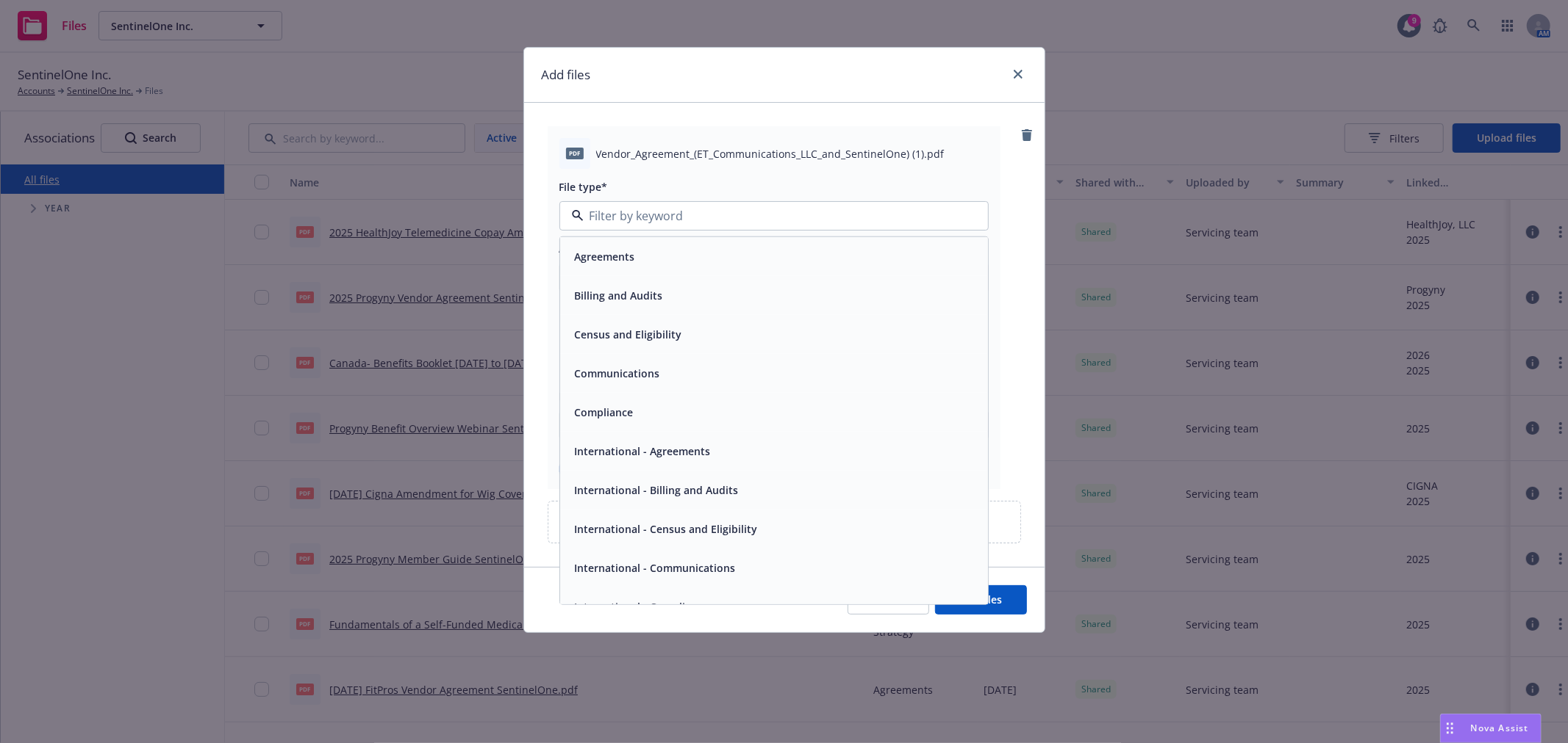
click at [666, 243] on div "Agreements" at bounding box center [773, 256] width 428 height 39
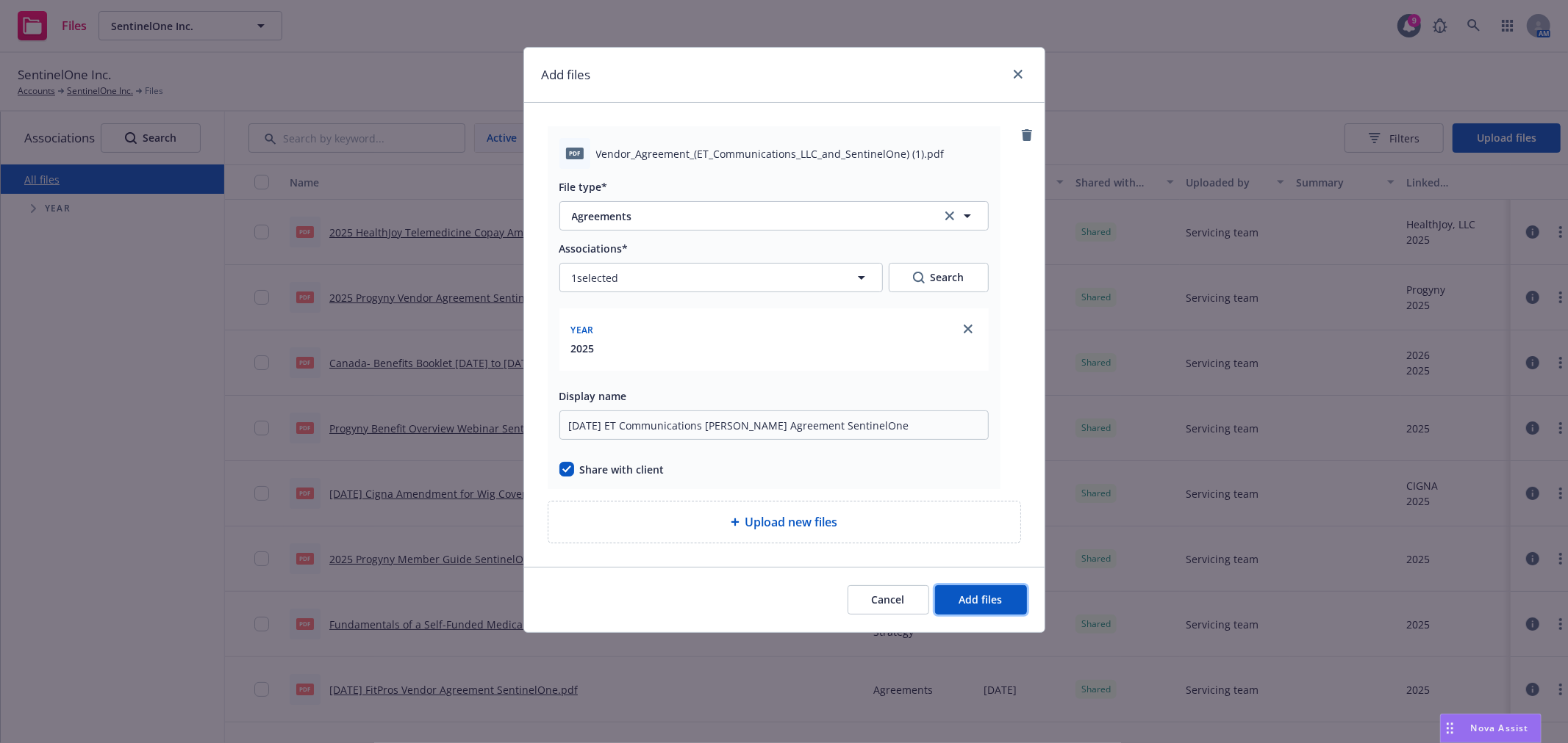
drag, startPoint x: 1017, startPoint y: 600, endPoint x: 994, endPoint y: 585, distance: 27.5
click at [1016, 600] on button "Add files" at bounding box center [981, 600] width 92 height 29
